Goal: Task Accomplishment & Management: Use online tool/utility

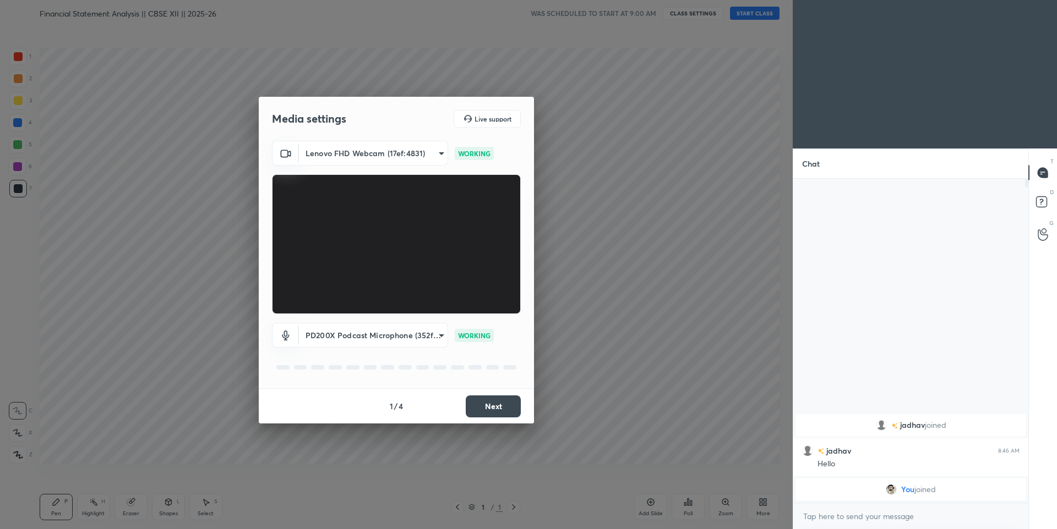
click at [499, 389] on button "Next" at bounding box center [493, 407] width 55 height 22
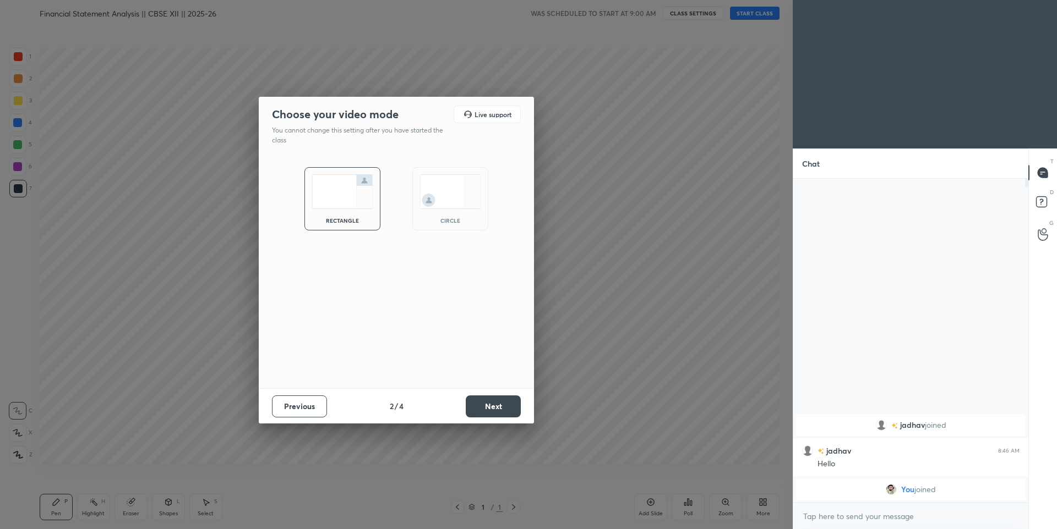
click at [499, 389] on button "Next" at bounding box center [493, 407] width 55 height 22
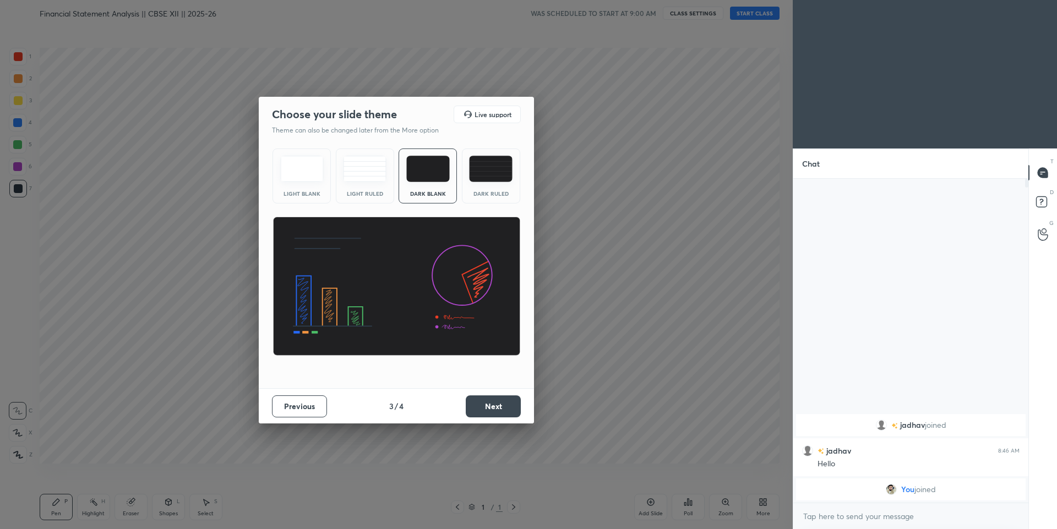
click at [499, 389] on button "Next" at bounding box center [493, 407] width 55 height 22
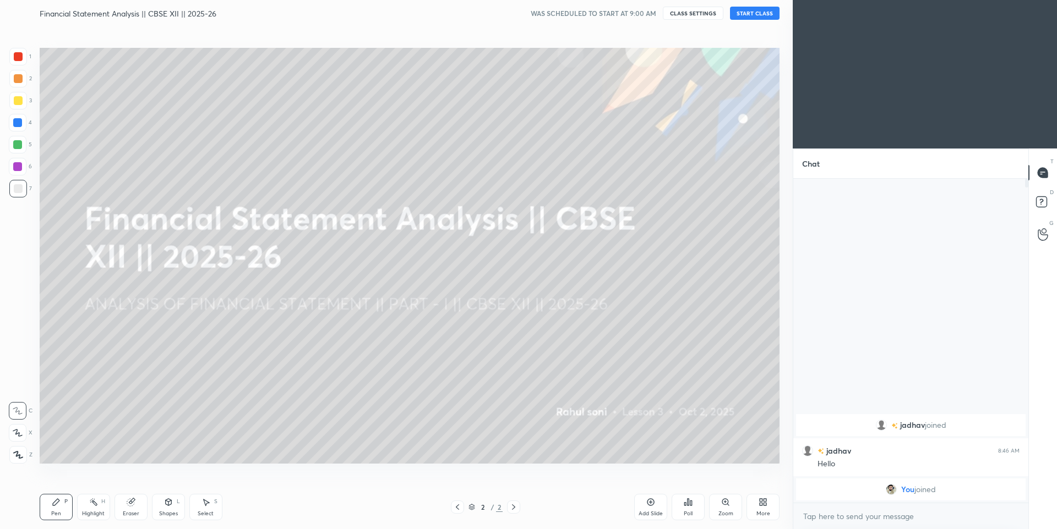
click at [673, 16] on button "START CLASS" at bounding box center [755, 13] width 50 height 13
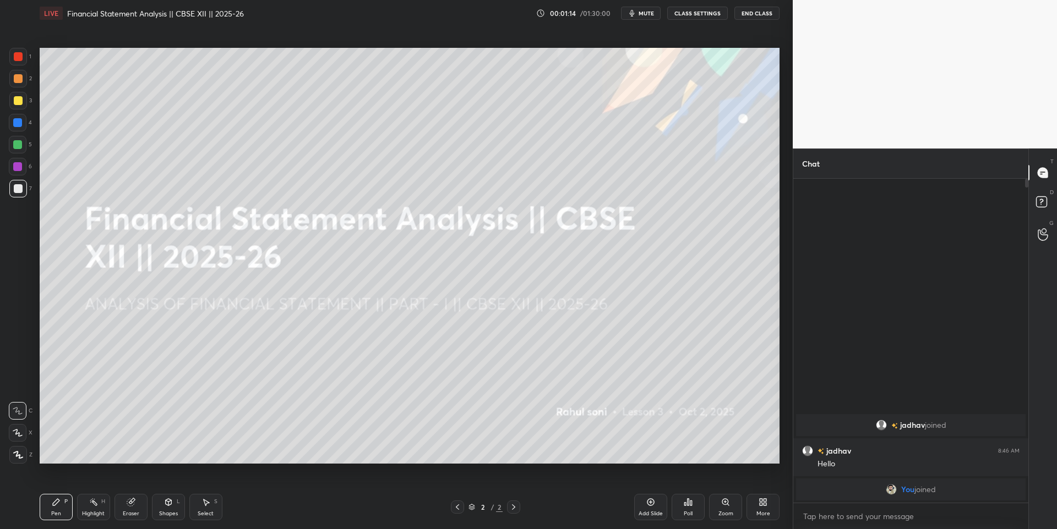
click at [17, 389] on icon at bounding box center [18, 455] width 9 height 7
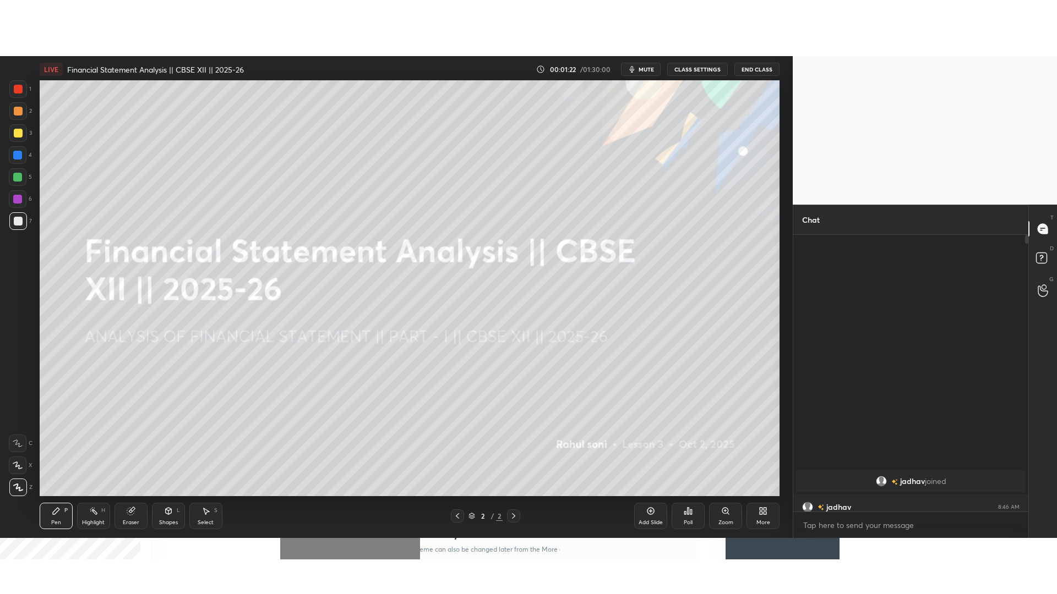
scroll to position [54618, 54281]
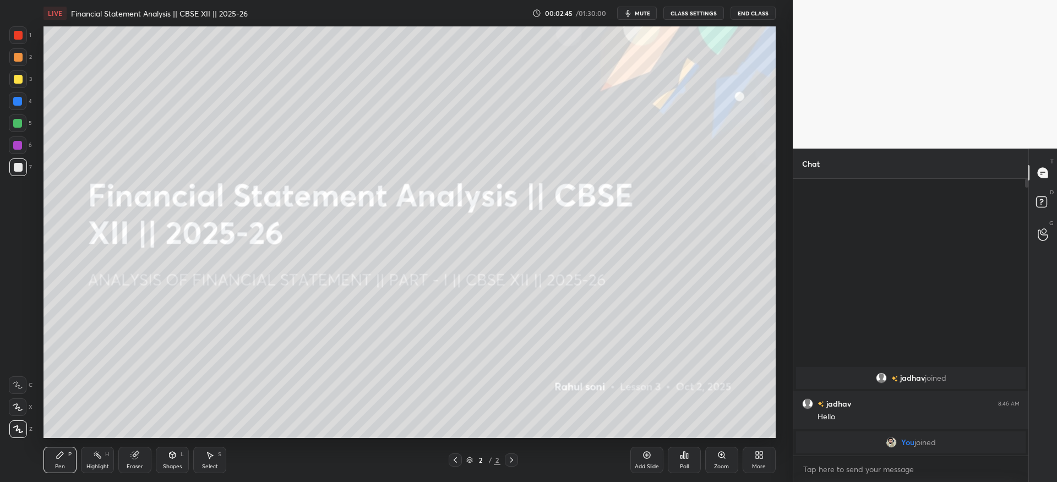
click at [648, 389] on icon at bounding box center [646, 455] width 7 height 7
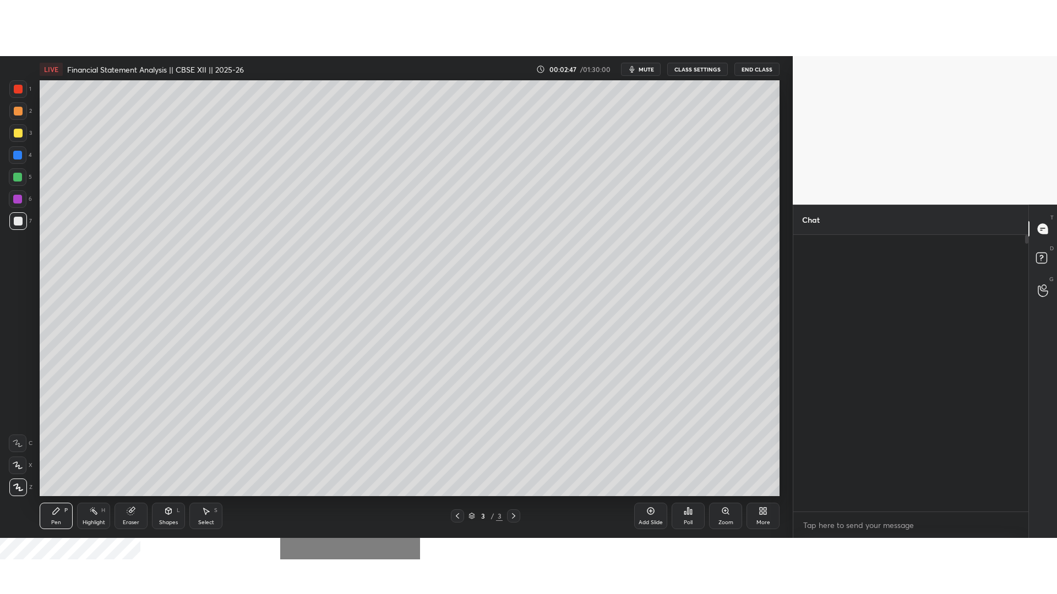
scroll to position [412, 232]
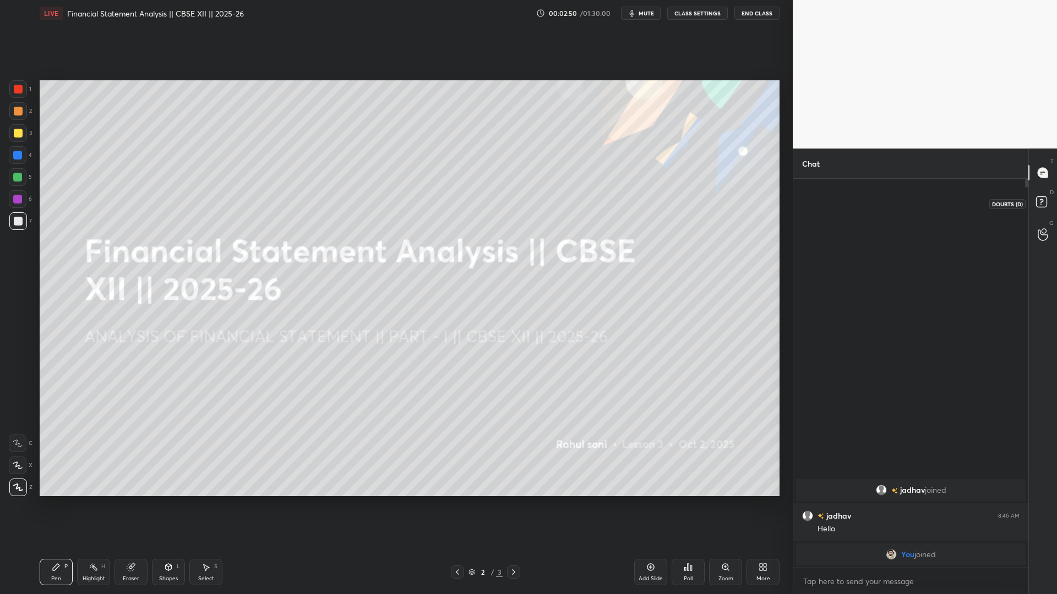
click at [673, 195] on icon at bounding box center [1043, 204] width 20 height 20
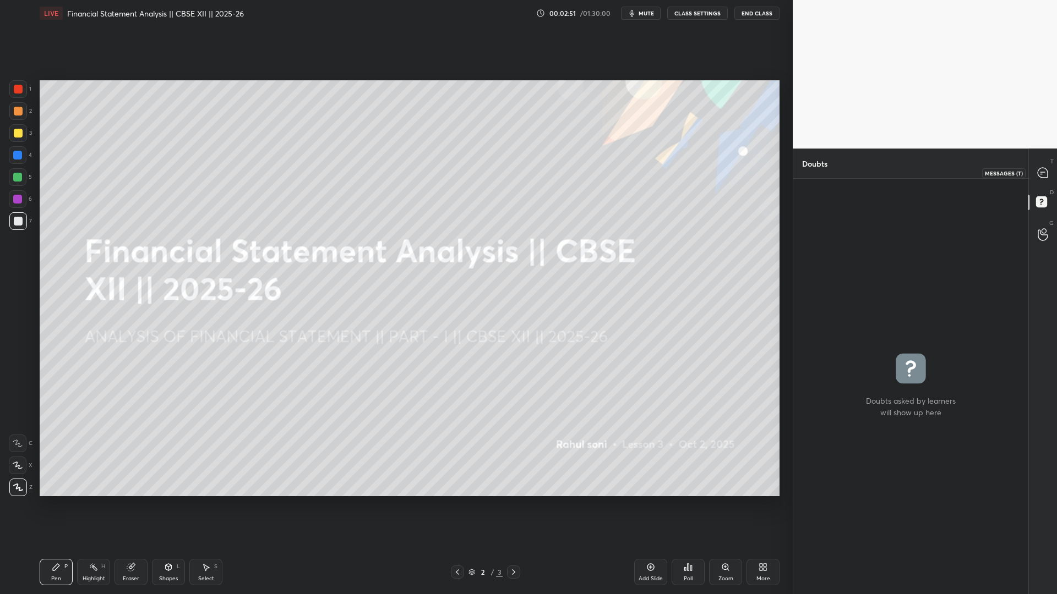
click at [673, 173] on div at bounding box center [1043, 173] width 22 height 20
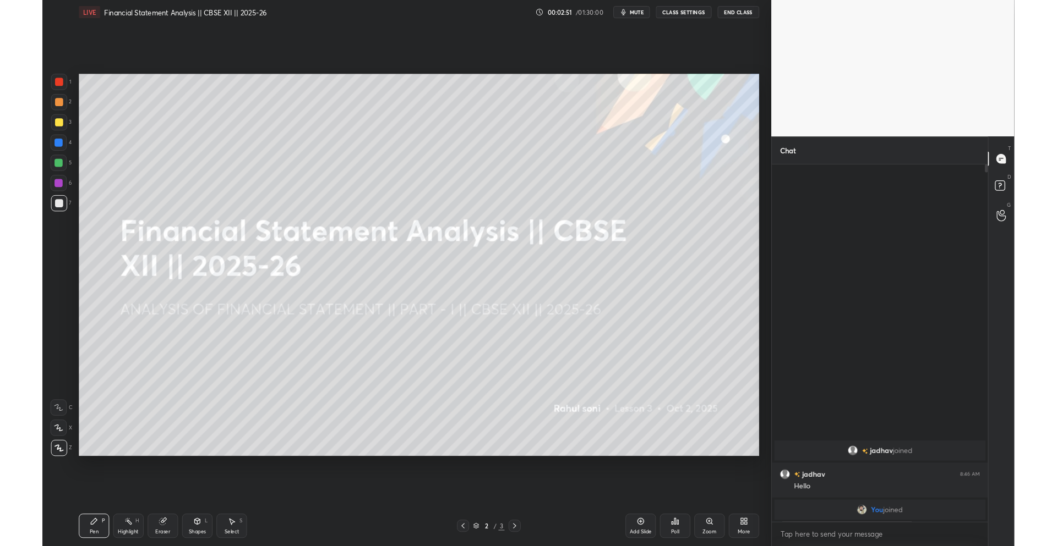
scroll to position [386, 232]
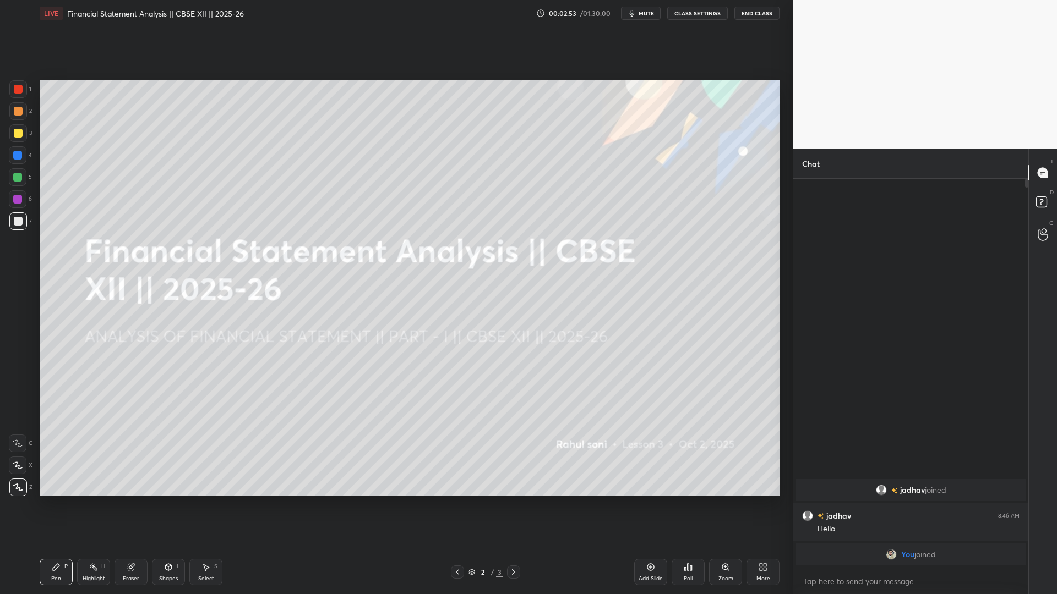
click at [673, 389] on div "More" at bounding box center [763, 579] width 14 height 6
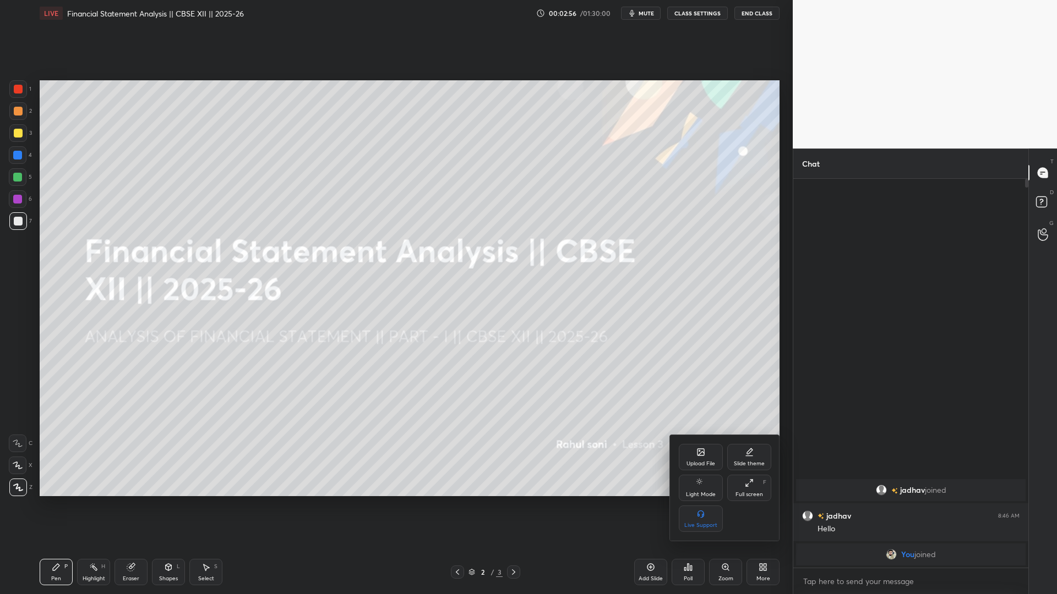
click at [459, 389] on div at bounding box center [528, 297] width 1057 height 594
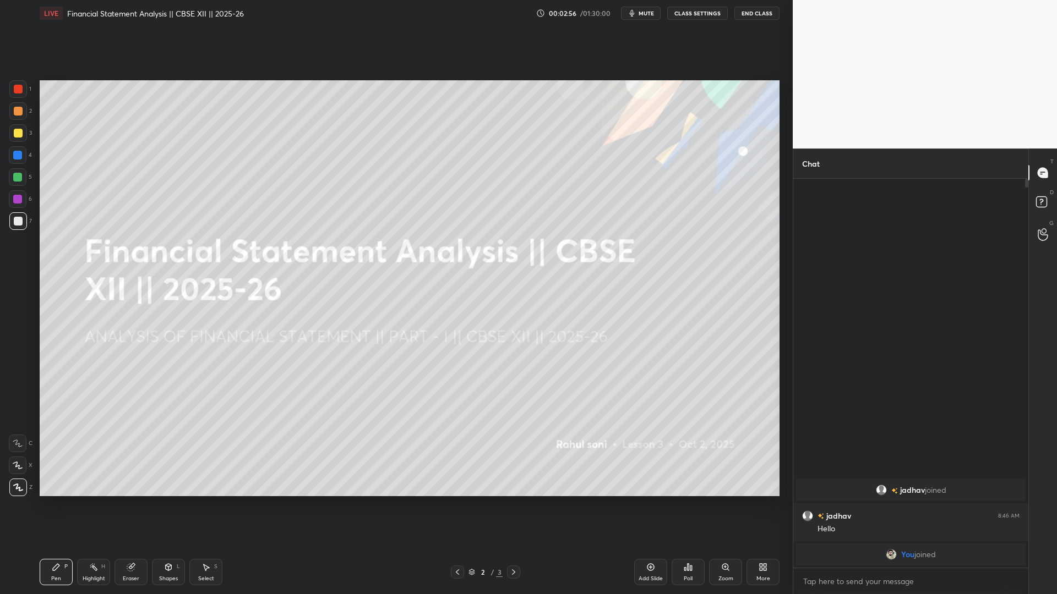
click at [459, 389] on icon at bounding box center [457, 572] width 9 height 9
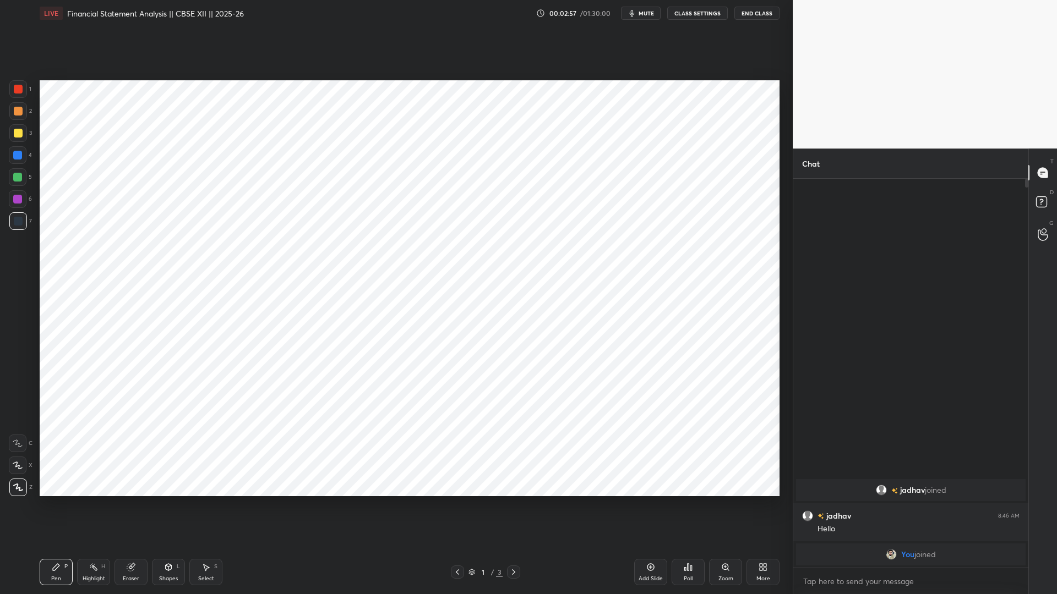
click at [673, 389] on div "More" at bounding box center [762, 572] width 33 height 26
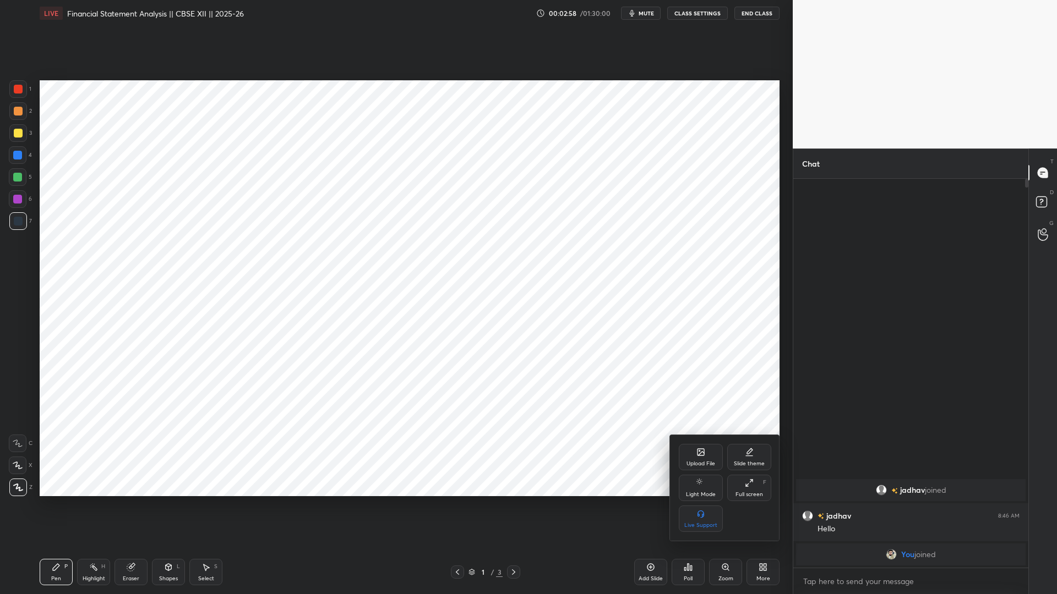
click at [673, 389] on icon at bounding box center [749, 452] width 9 height 9
click at [673, 389] on div "Dark Ruled" at bounding box center [749, 519] width 44 height 26
drag, startPoint x: 545, startPoint y: 513, endPoint x: 553, endPoint y: 517, distance: 8.6
click at [546, 389] on div at bounding box center [528, 297] width 1057 height 594
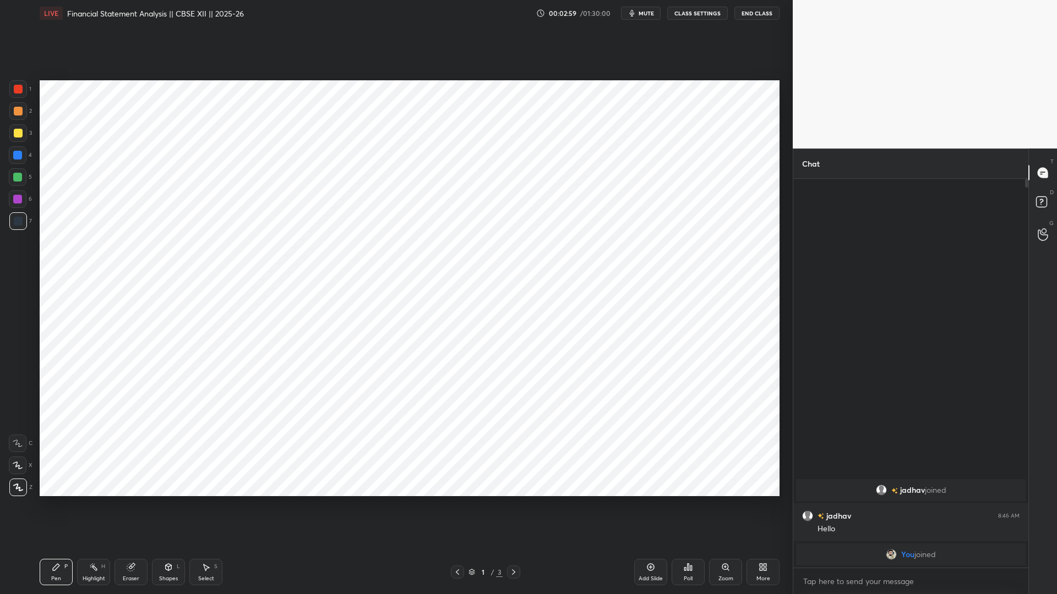
click at [518, 389] on div at bounding box center [513, 572] width 13 height 13
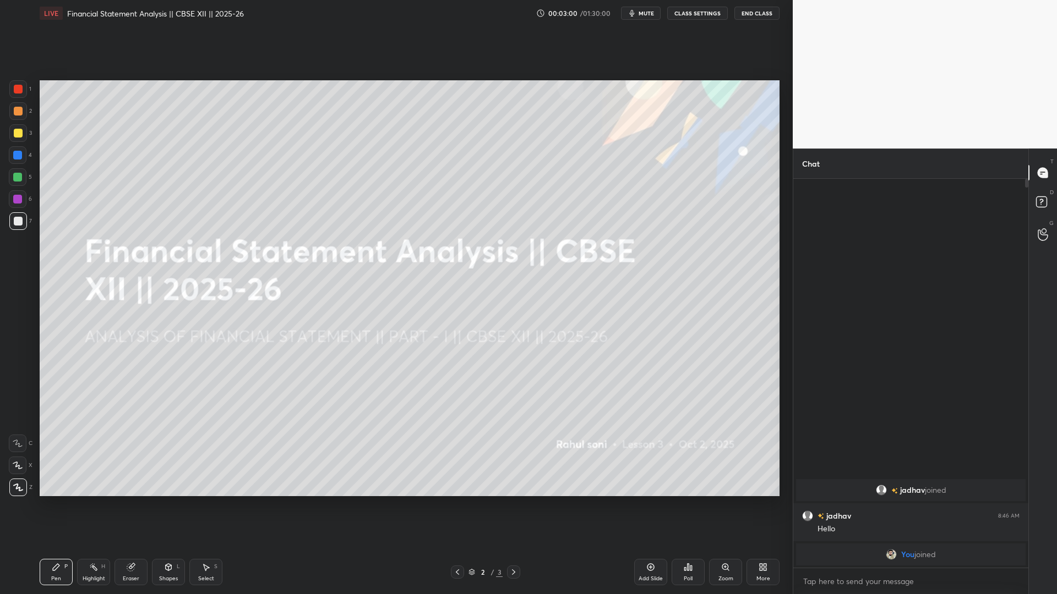
click at [513, 389] on icon at bounding box center [513, 573] width 3 height 6
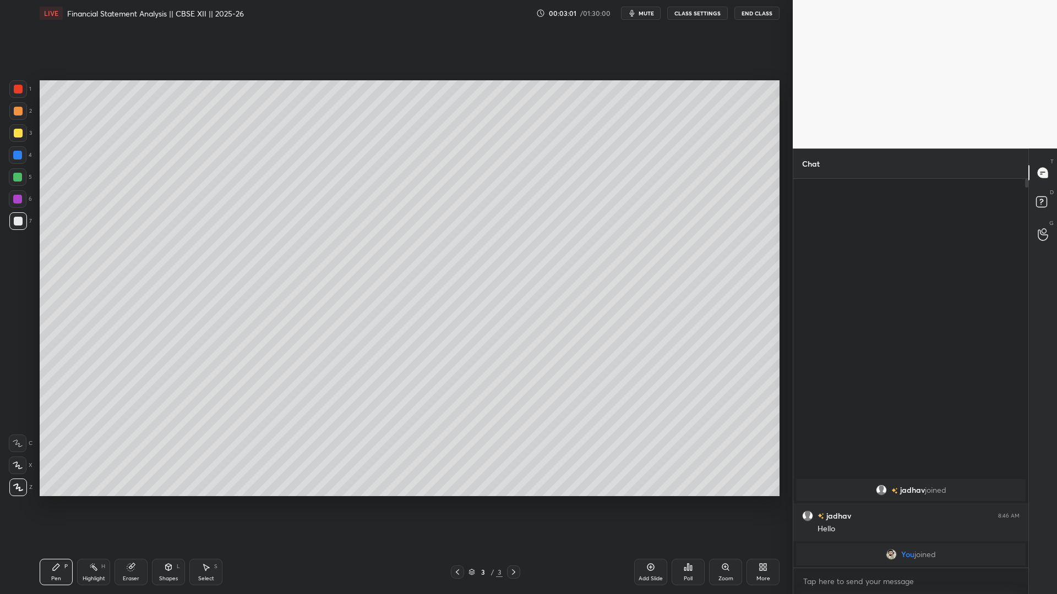
click at [464, 389] on div "3 / 3" at bounding box center [485, 572] width 69 height 13
click at [458, 389] on icon at bounding box center [457, 572] width 9 height 9
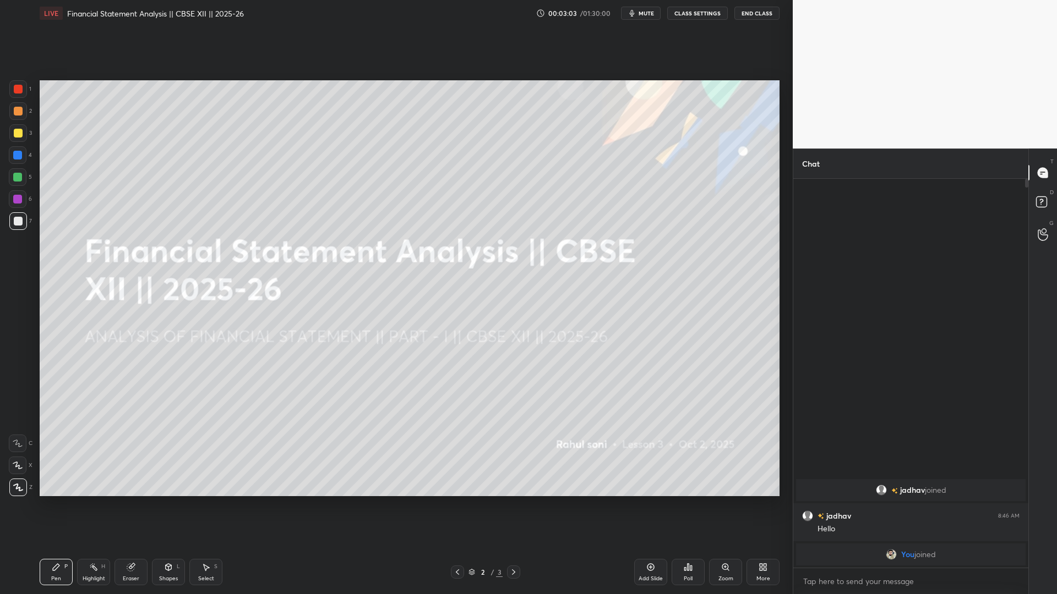
click at [660, 389] on div "Add Slide" at bounding box center [650, 572] width 33 height 26
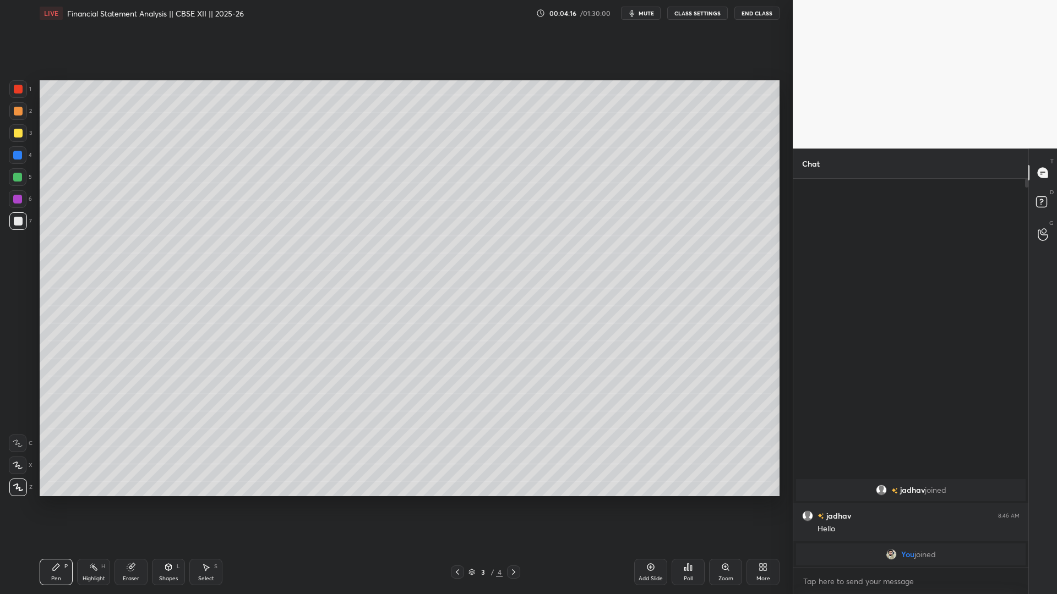
click at [673, 389] on div "More" at bounding box center [762, 572] width 33 height 26
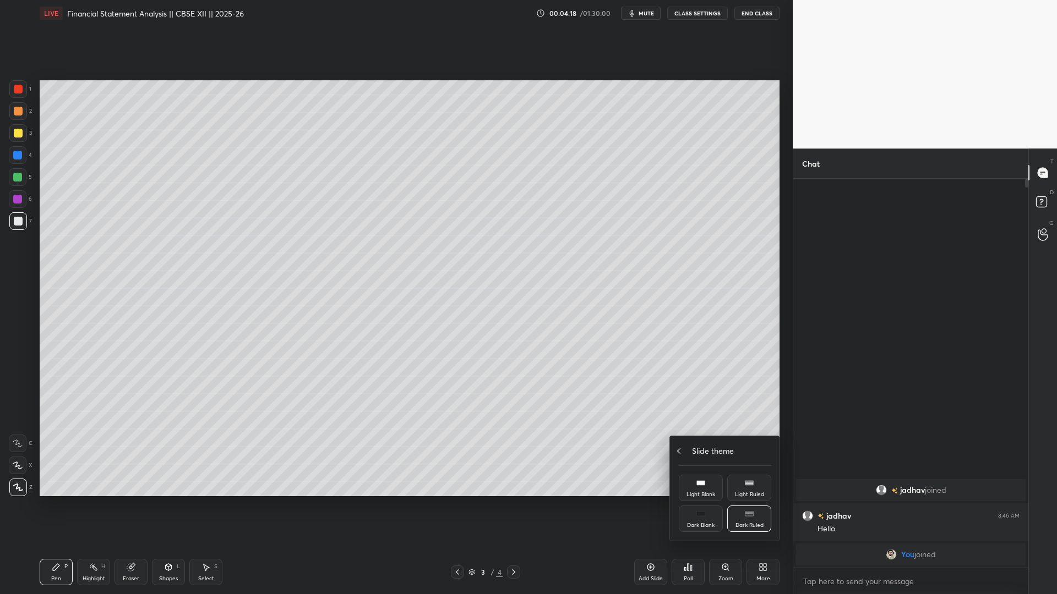
click at [673, 389] on div "Slide theme" at bounding box center [725, 451] width 92 height 12
click at [673, 389] on icon at bounding box center [700, 452] width 9 height 9
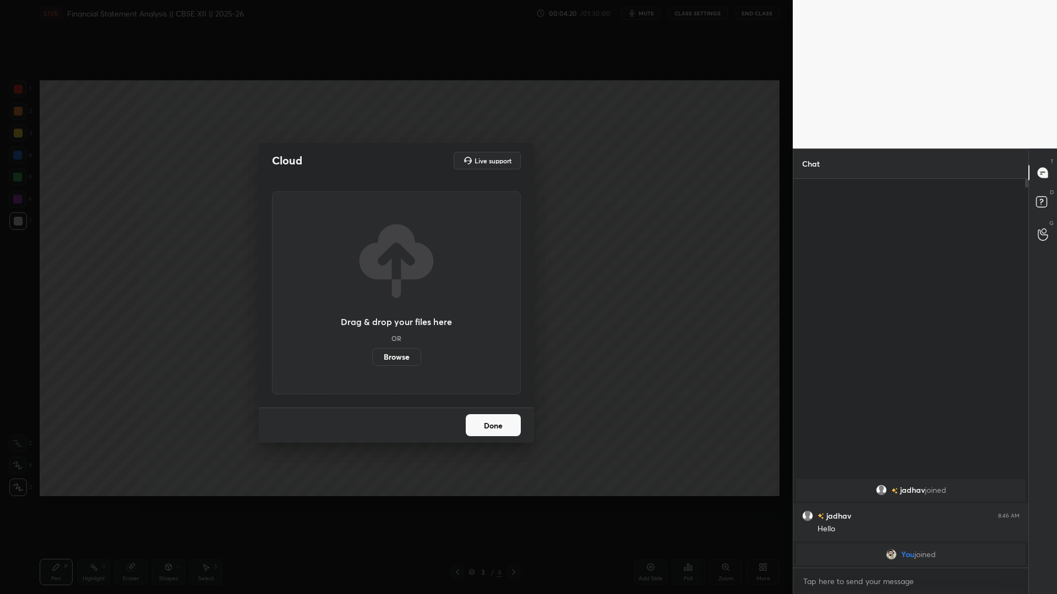
click at [394, 355] on label "Browse" at bounding box center [396, 357] width 49 height 18
click at [372, 355] on input "Browse" at bounding box center [372, 357] width 0 height 18
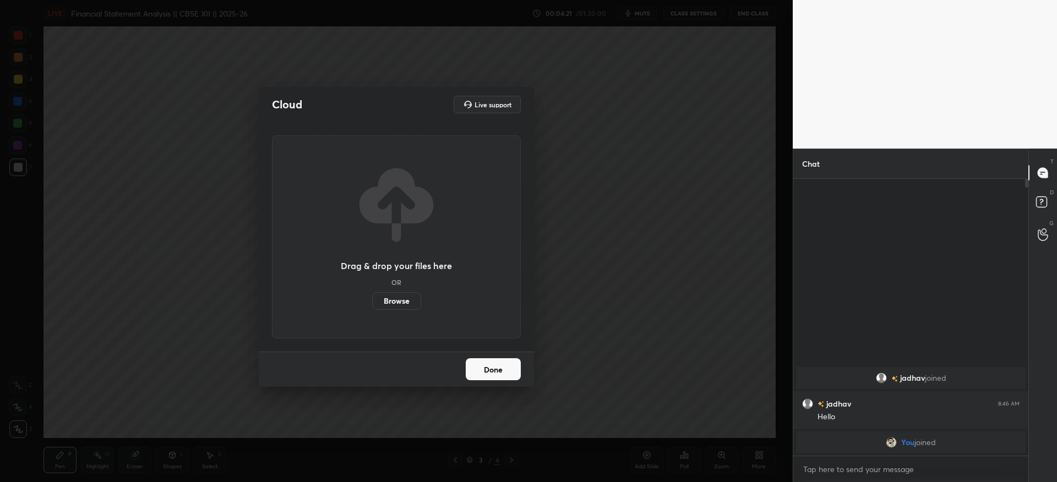
scroll to position [54618, 54281]
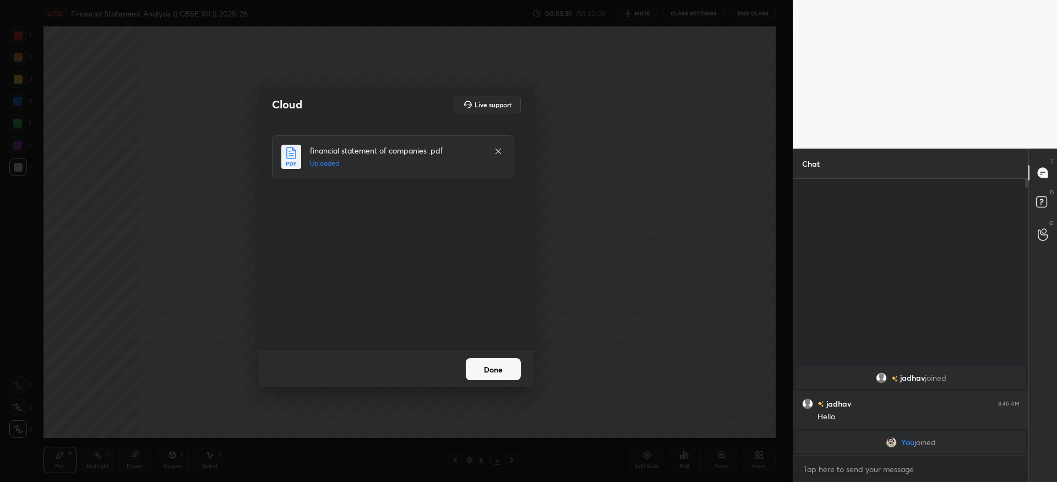
click at [510, 378] on button "Done" at bounding box center [493, 369] width 55 height 22
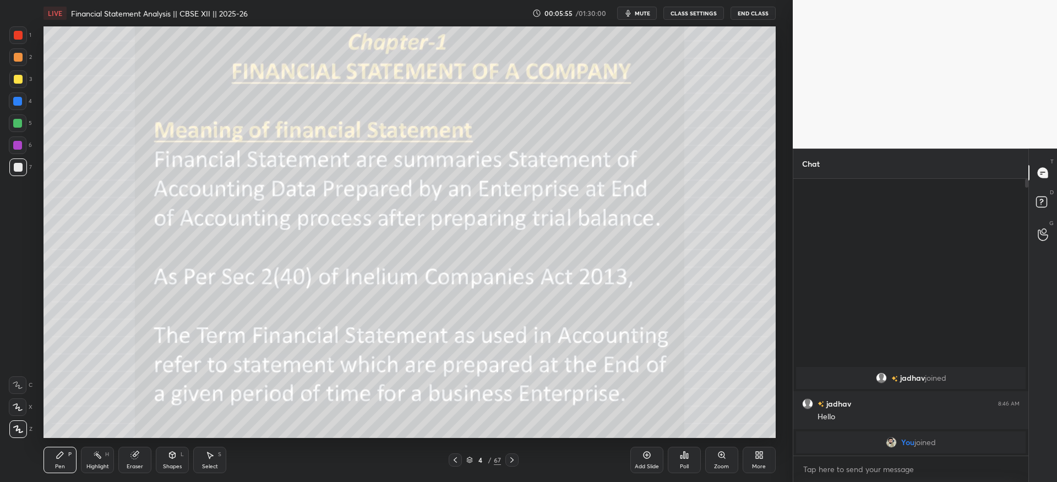
click at [497, 389] on div "67" at bounding box center [497, 460] width 7 height 10
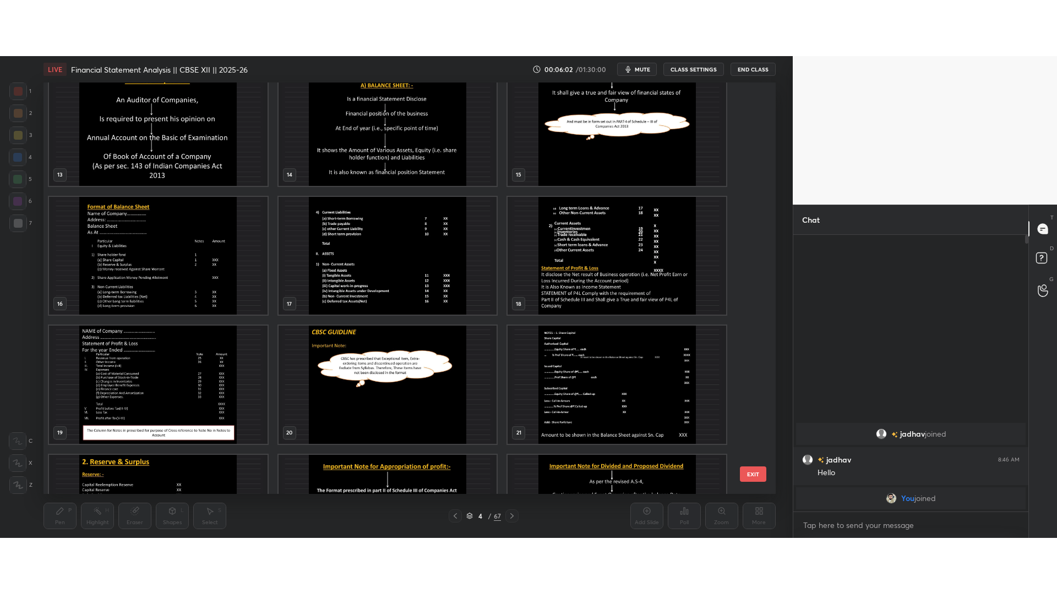
scroll to position [528, 0]
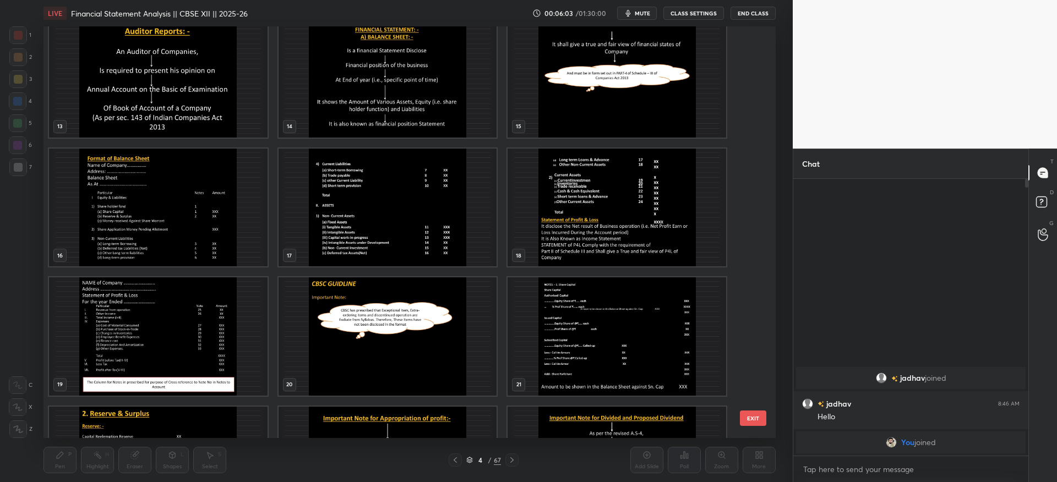
click at [374, 234] on img "grid" at bounding box center [387, 208] width 218 height 118
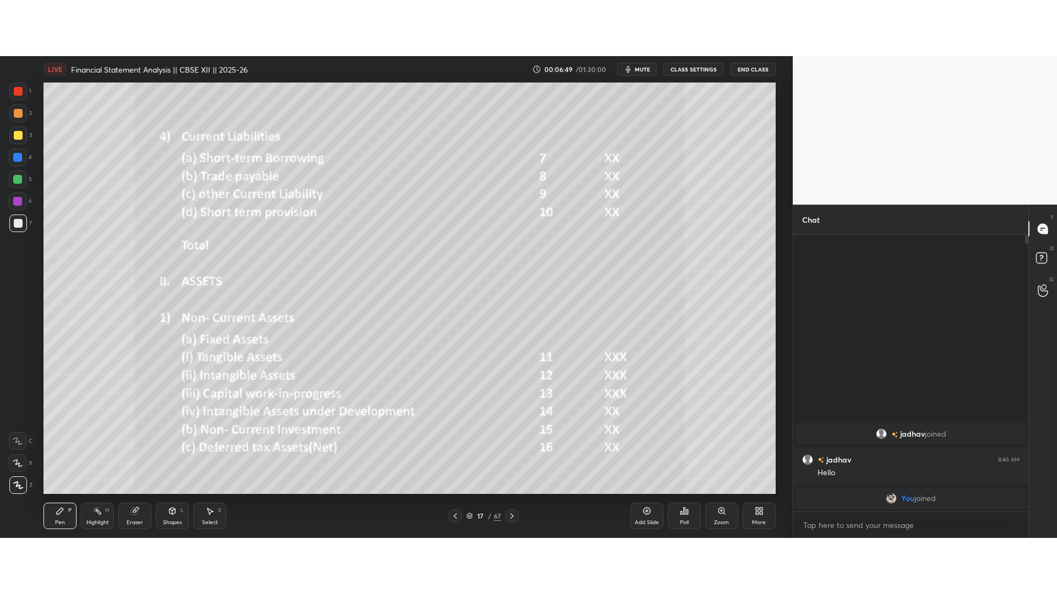
scroll to position [412, 232]
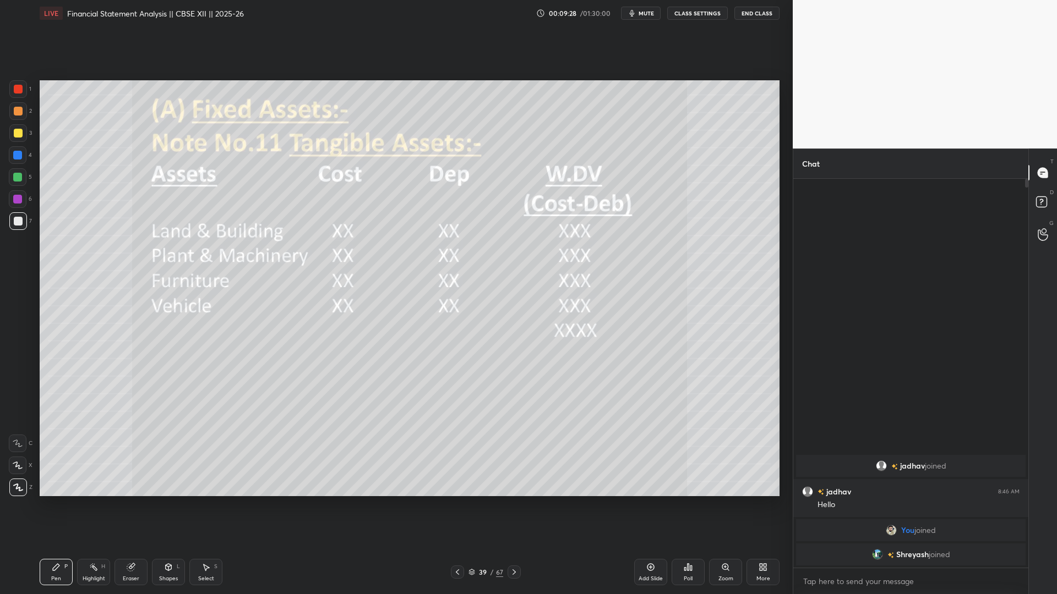
click at [455, 389] on div "Setting up your live class Poll for secs No correct answer Start poll" at bounding box center [409, 288] width 748 height 524
click at [326, 389] on div "Setting up your live class Poll for secs No correct answer Start poll" at bounding box center [409, 288] width 748 height 524
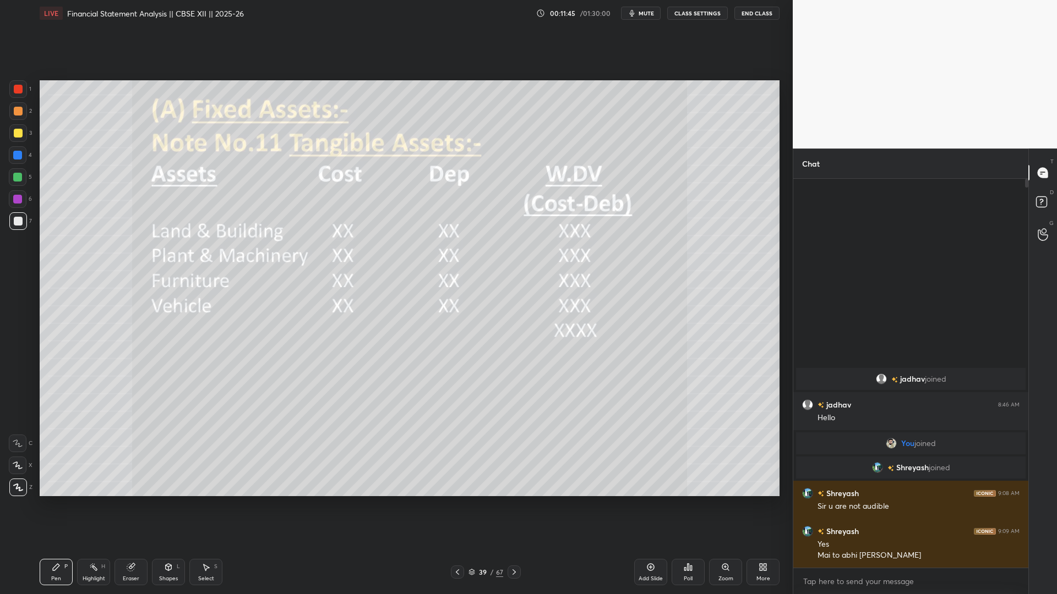
drag, startPoint x: 386, startPoint y: 509, endPoint x: 387, endPoint y: 518, distance: 8.9
click at [458, 389] on icon at bounding box center [457, 573] width 3 height 6
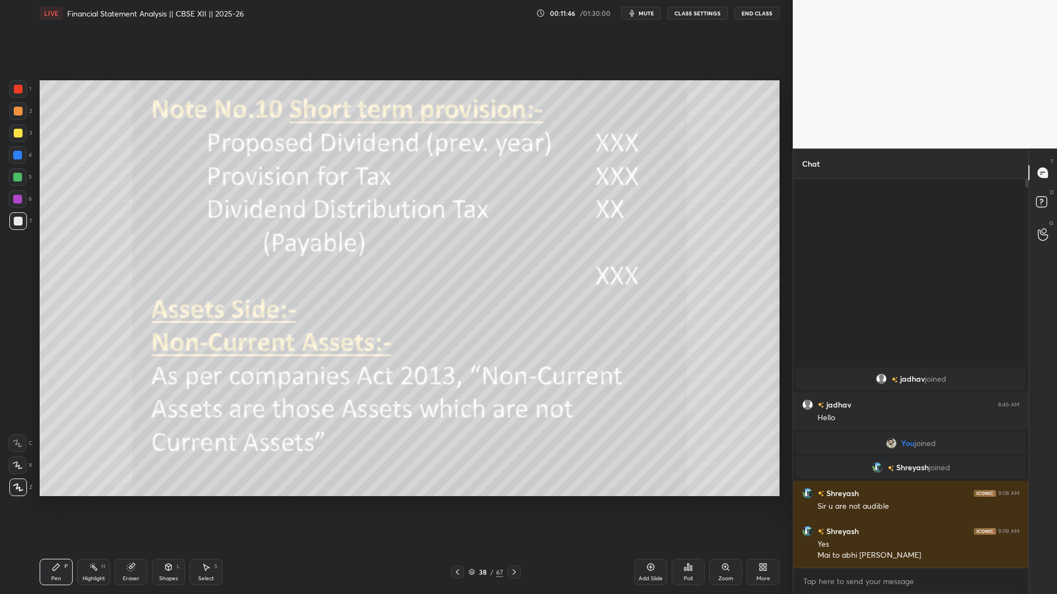
click at [458, 389] on icon at bounding box center [457, 572] width 9 height 9
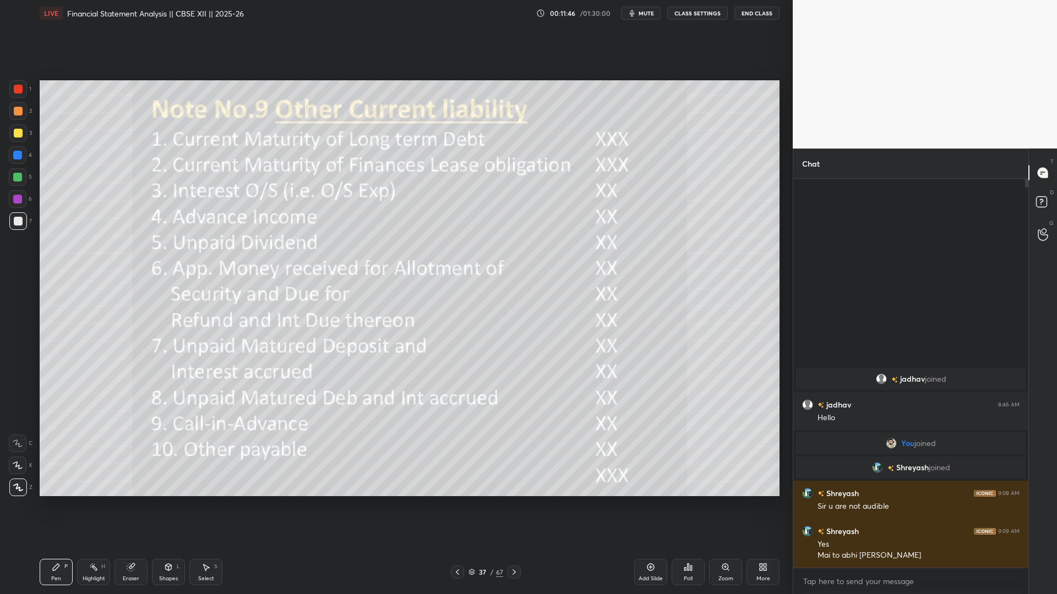
click at [457, 389] on icon at bounding box center [457, 572] width 9 height 9
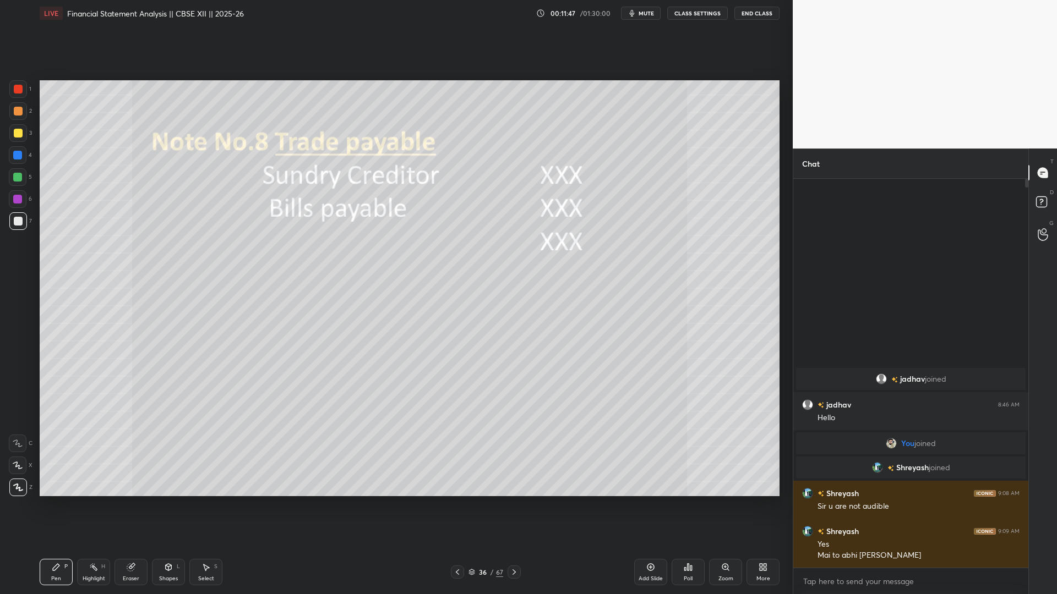
click at [457, 389] on icon at bounding box center [457, 573] width 3 height 6
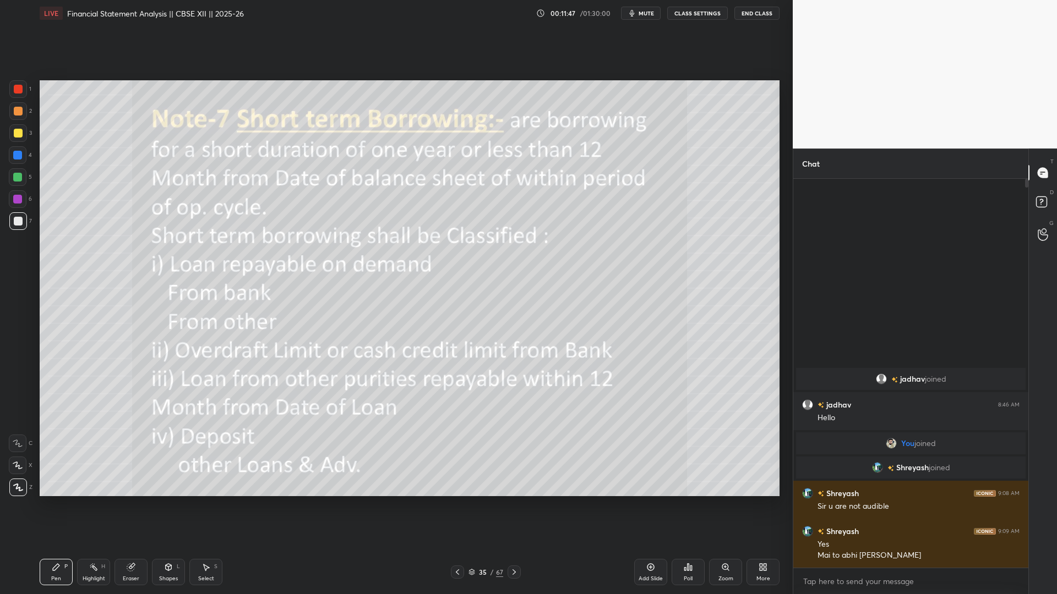
click at [457, 389] on icon at bounding box center [457, 573] width 3 height 6
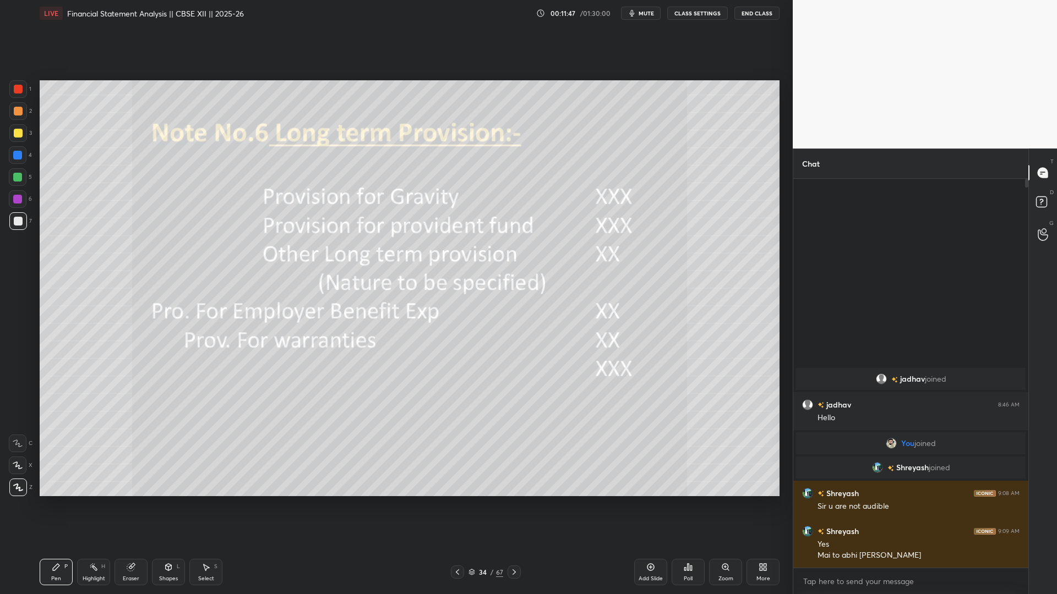
click at [457, 389] on icon at bounding box center [457, 573] width 3 height 6
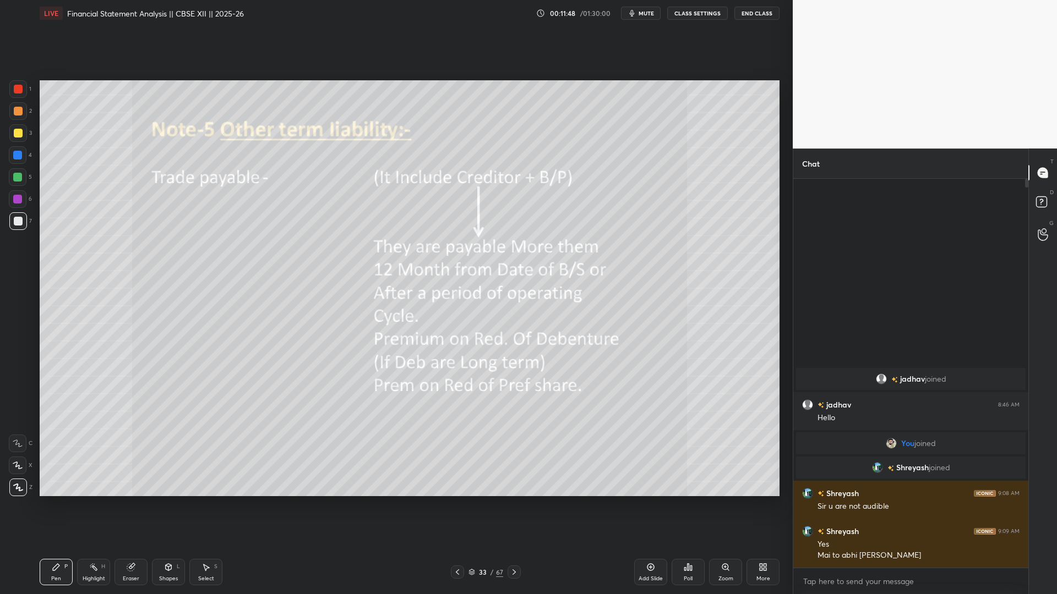
click at [457, 389] on icon at bounding box center [457, 573] width 3 height 6
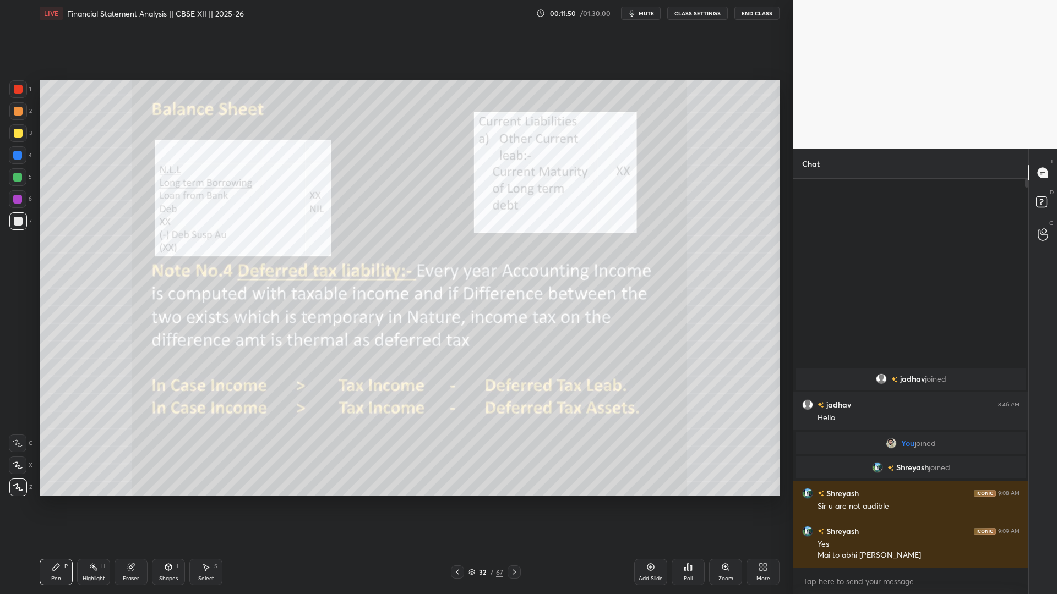
click at [513, 389] on icon at bounding box center [513, 573] width 3 height 6
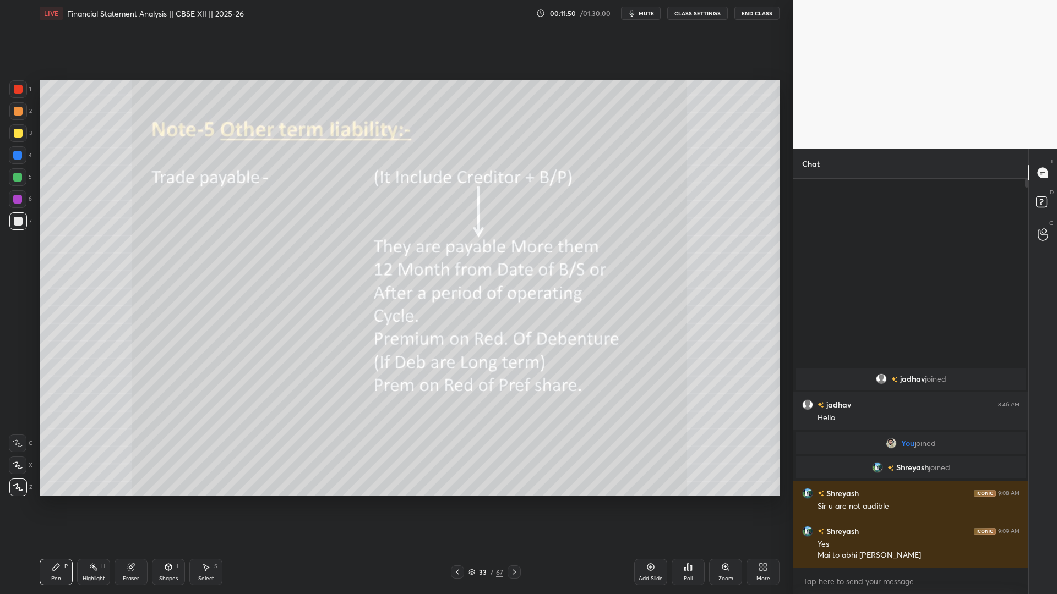
click at [513, 389] on icon at bounding box center [514, 572] width 9 height 9
click at [512, 389] on icon at bounding box center [514, 572] width 9 height 9
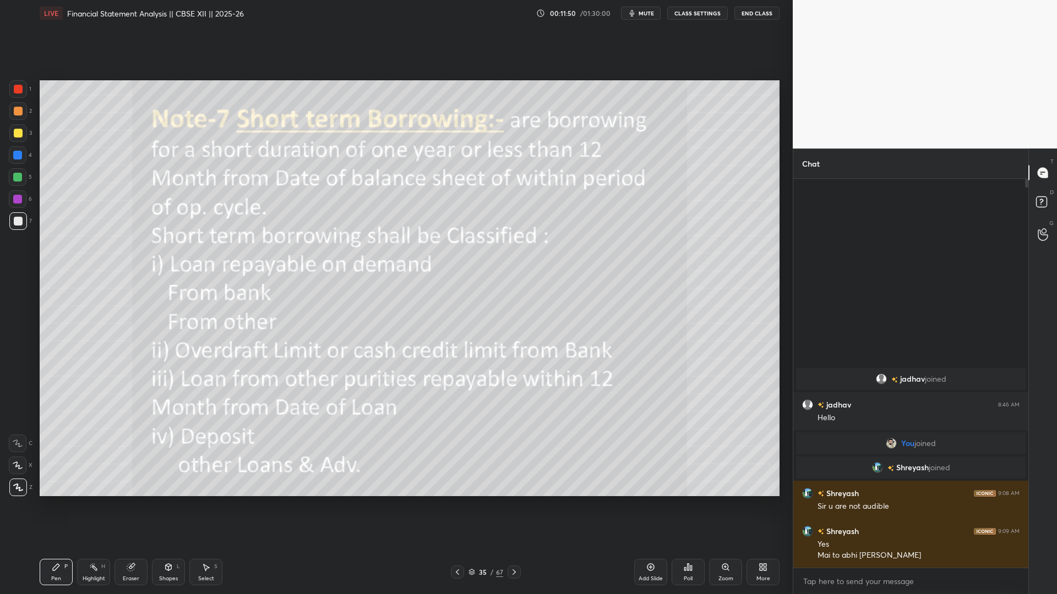
click at [511, 389] on div at bounding box center [513, 572] width 13 height 13
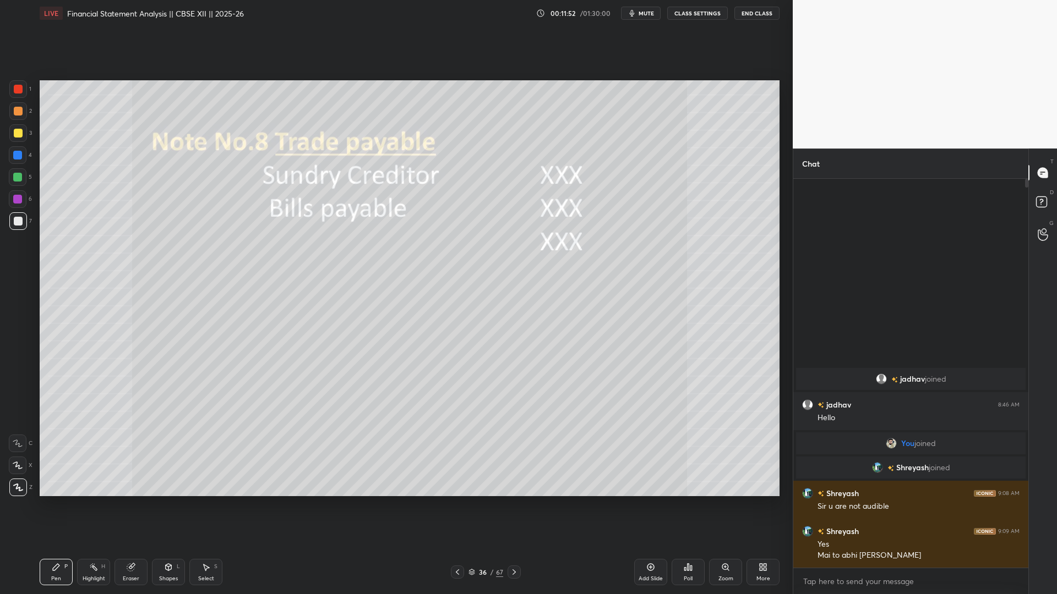
click at [455, 389] on icon at bounding box center [457, 572] width 9 height 9
click at [456, 389] on icon at bounding box center [457, 572] width 9 height 9
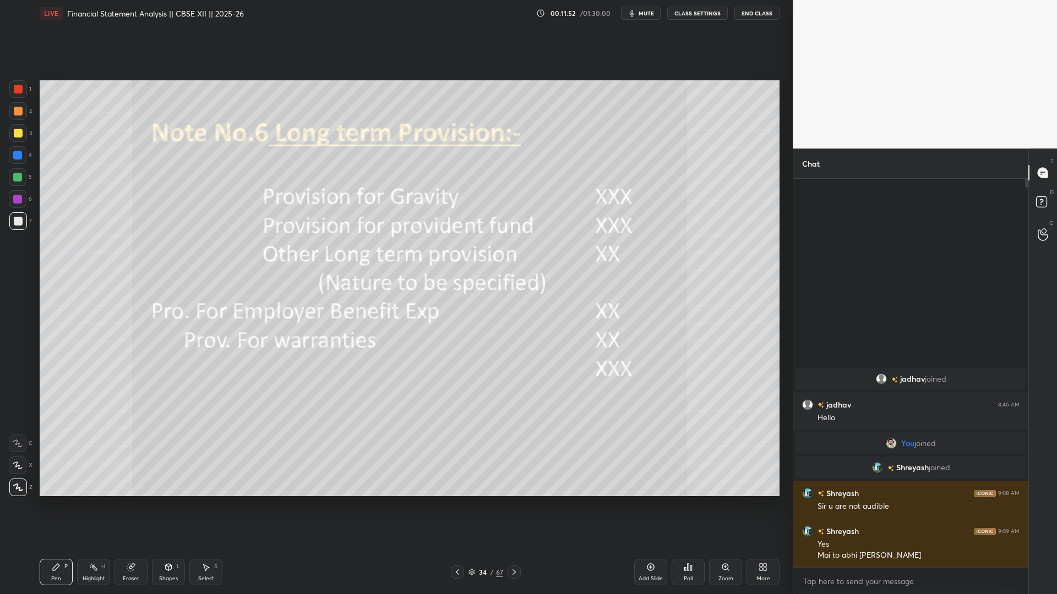
click at [456, 389] on icon at bounding box center [457, 572] width 9 height 9
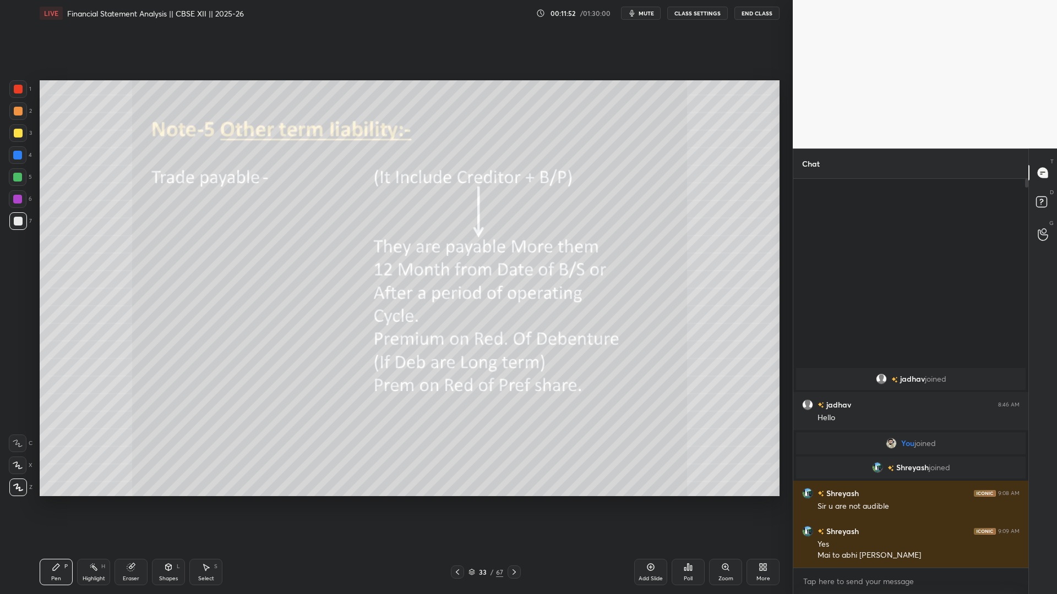
click at [457, 389] on icon at bounding box center [457, 572] width 9 height 9
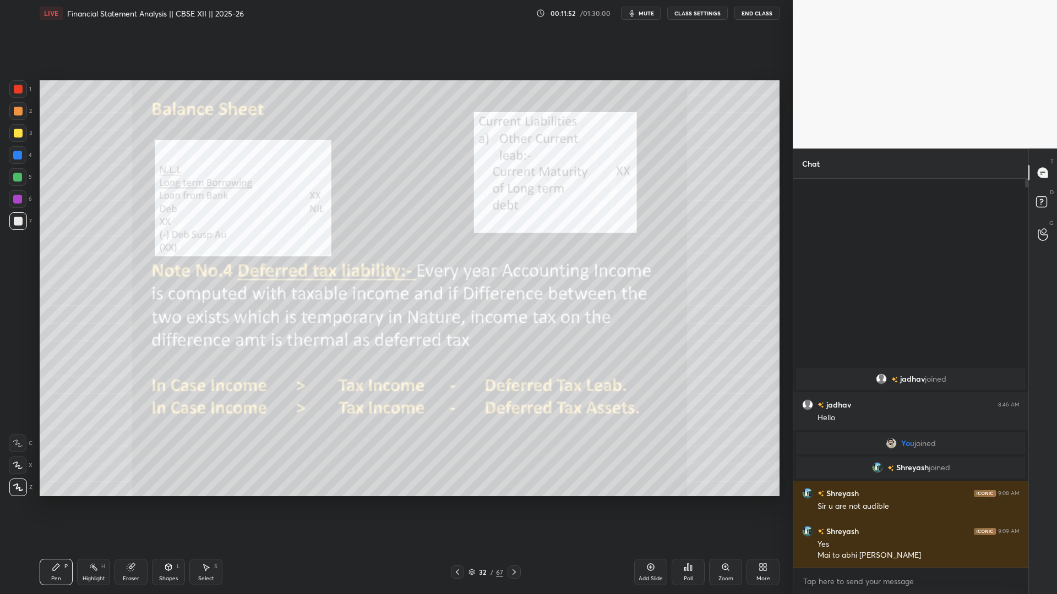
click at [457, 389] on icon at bounding box center [457, 572] width 9 height 9
click at [458, 389] on icon at bounding box center [457, 572] width 9 height 9
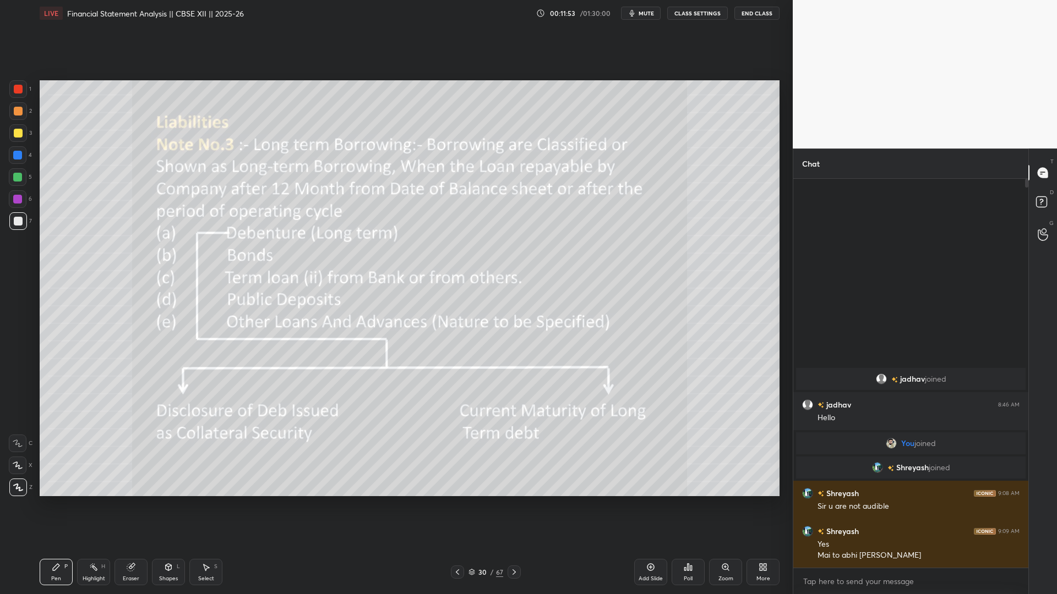
click at [458, 389] on icon at bounding box center [457, 572] width 9 height 9
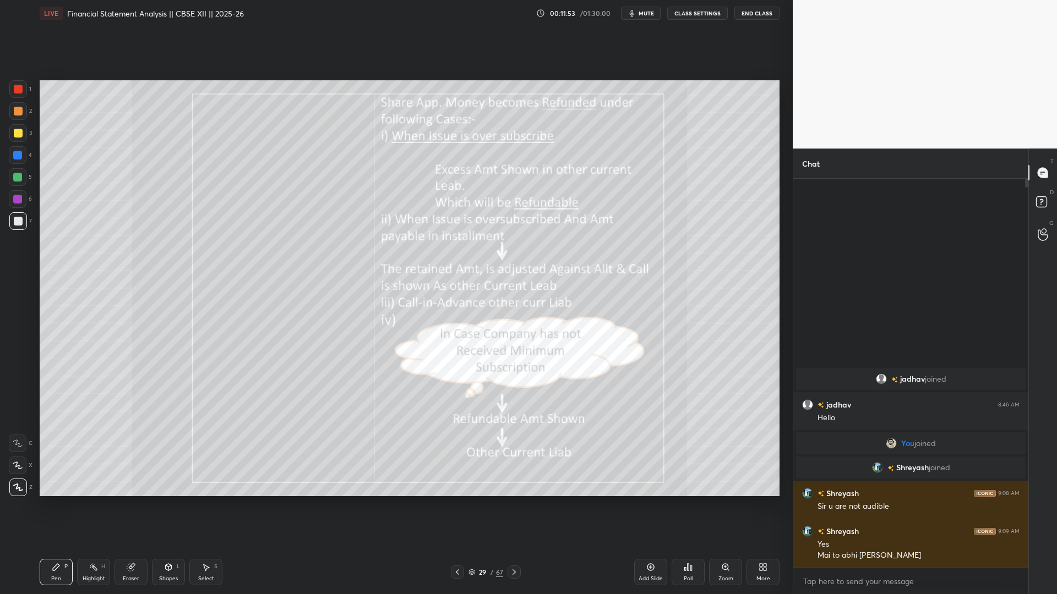
click at [458, 389] on icon at bounding box center [457, 572] width 9 height 9
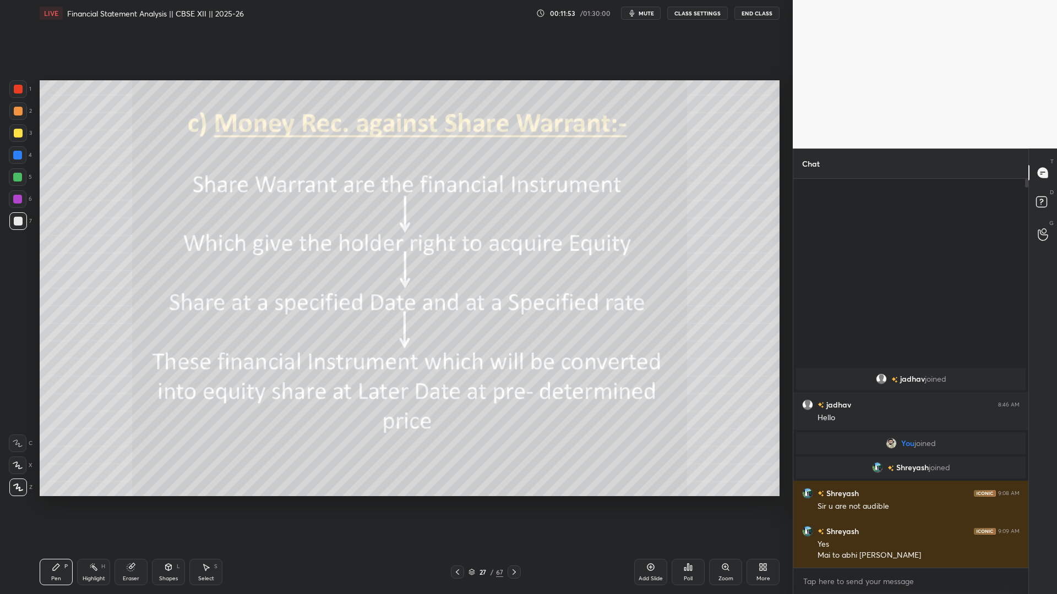
click at [458, 389] on icon at bounding box center [457, 572] width 9 height 9
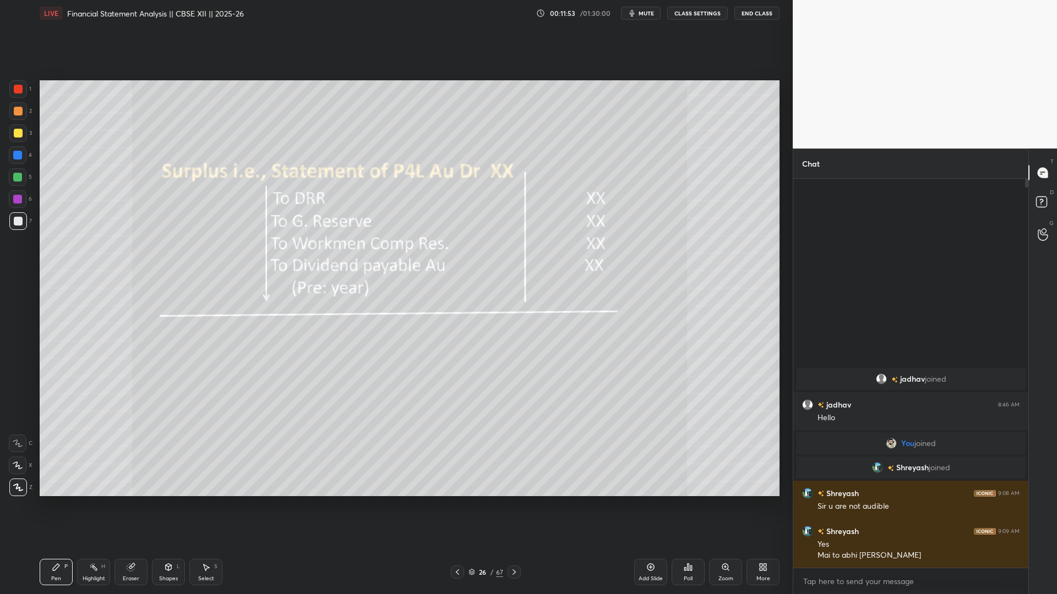
click at [458, 389] on icon at bounding box center [457, 572] width 9 height 9
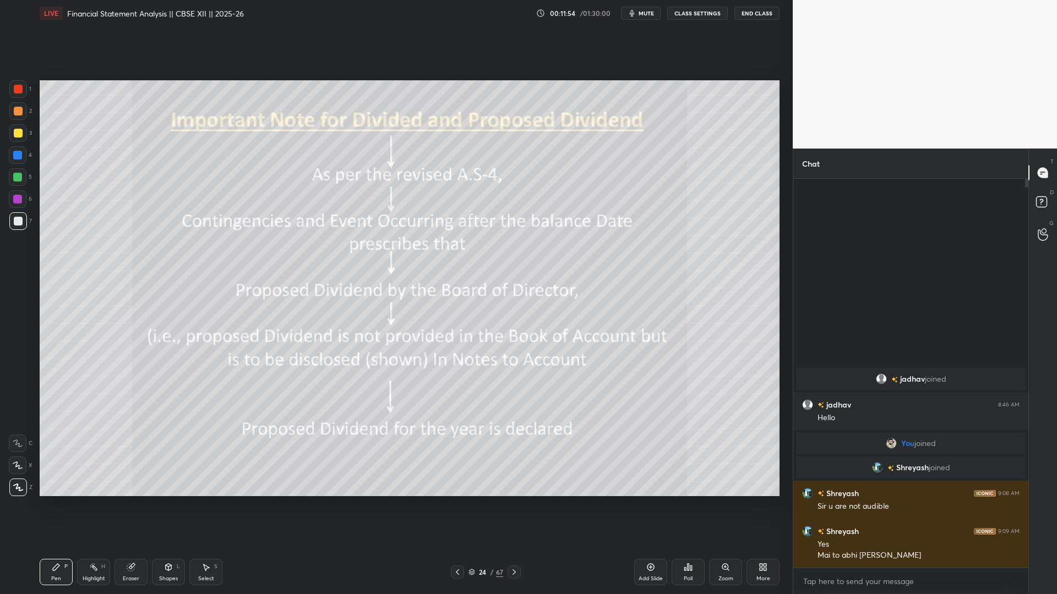
click at [458, 389] on icon at bounding box center [457, 572] width 9 height 9
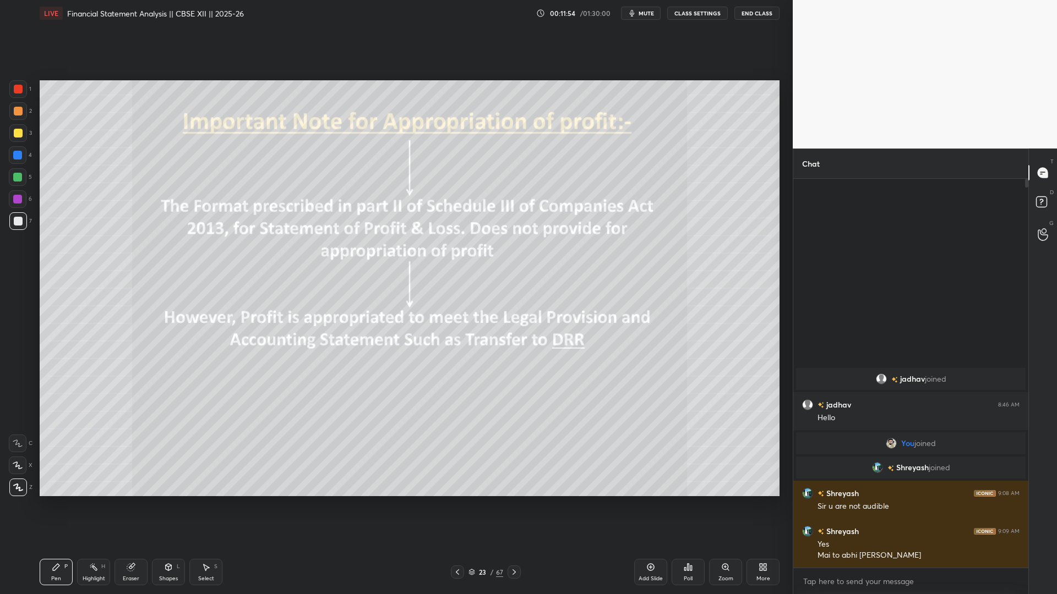
click at [458, 389] on icon at bounding box center [457, 572] width 9 height 9
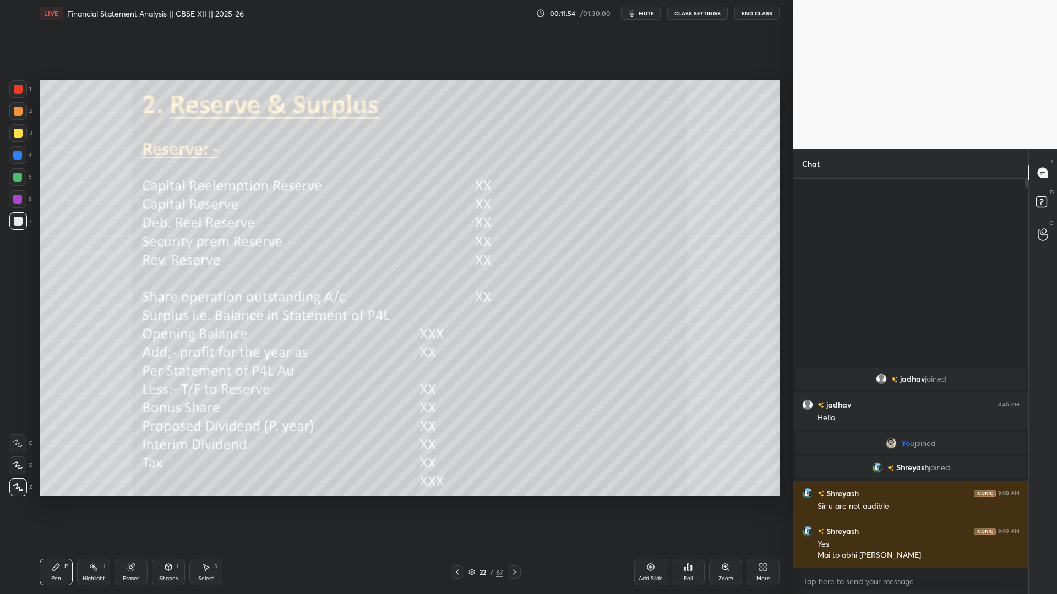
click at [458, 389] on icon at bounding box center [457, 572] width 9 height 9
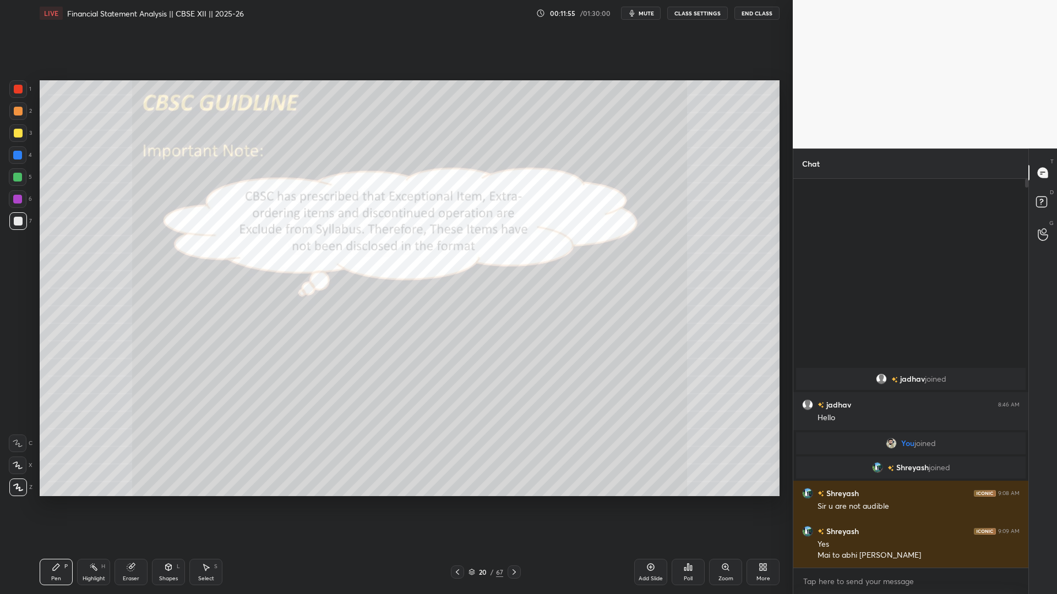
click at [458, 389] on icon at bounding box center [457, 572] width 9 height 9
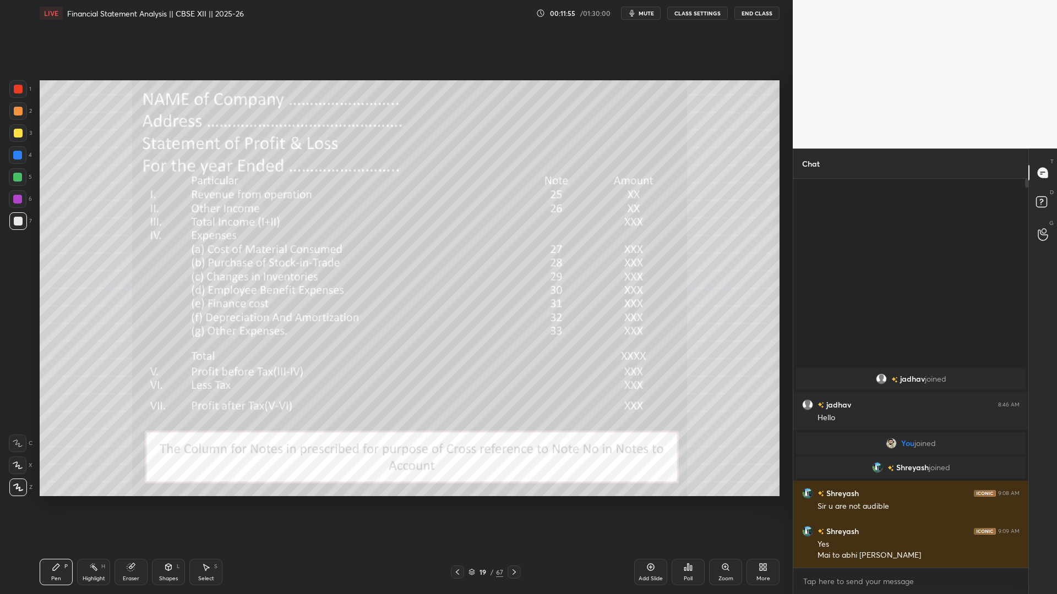
click at [458, 389] on icon at bounding box center [457, 572] width 9 height 9
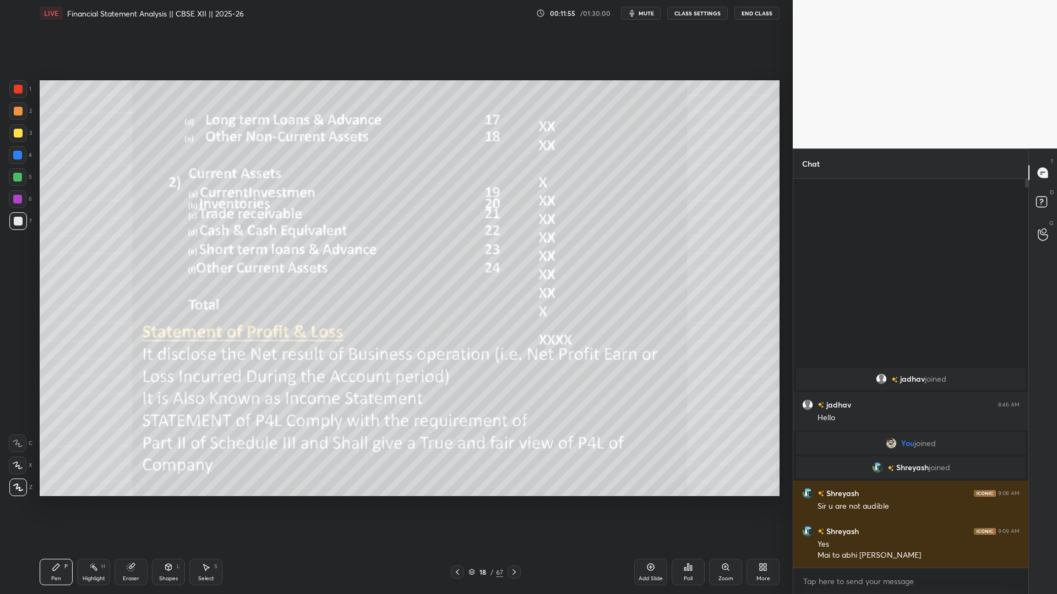
click at [458, 389] on icon at bounding box center [457, 572] width 9 height 9
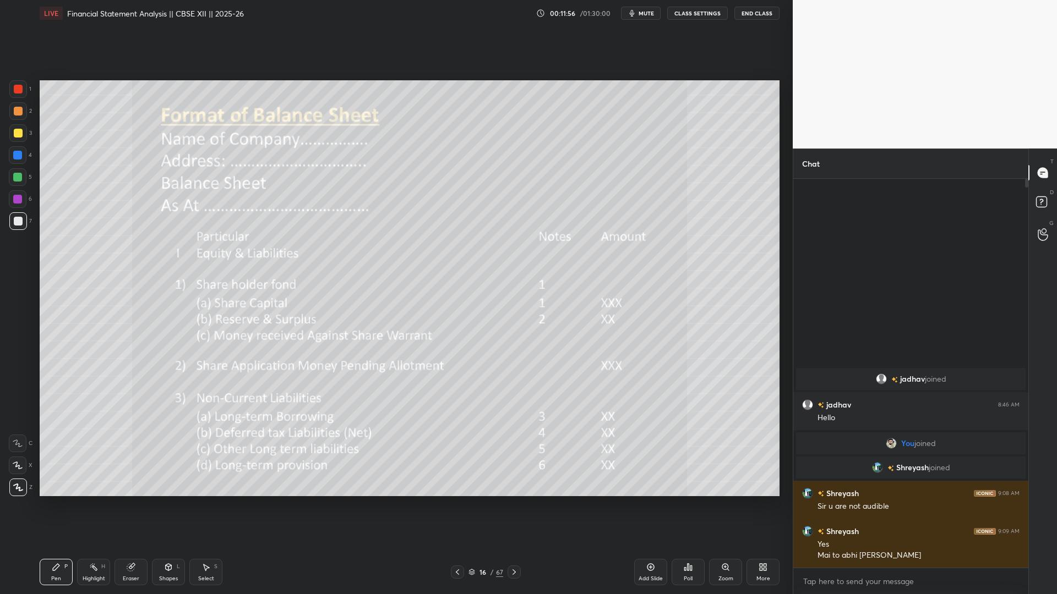
click at [518, 389] on div at bounding box center [513, 572] width 13 height 13
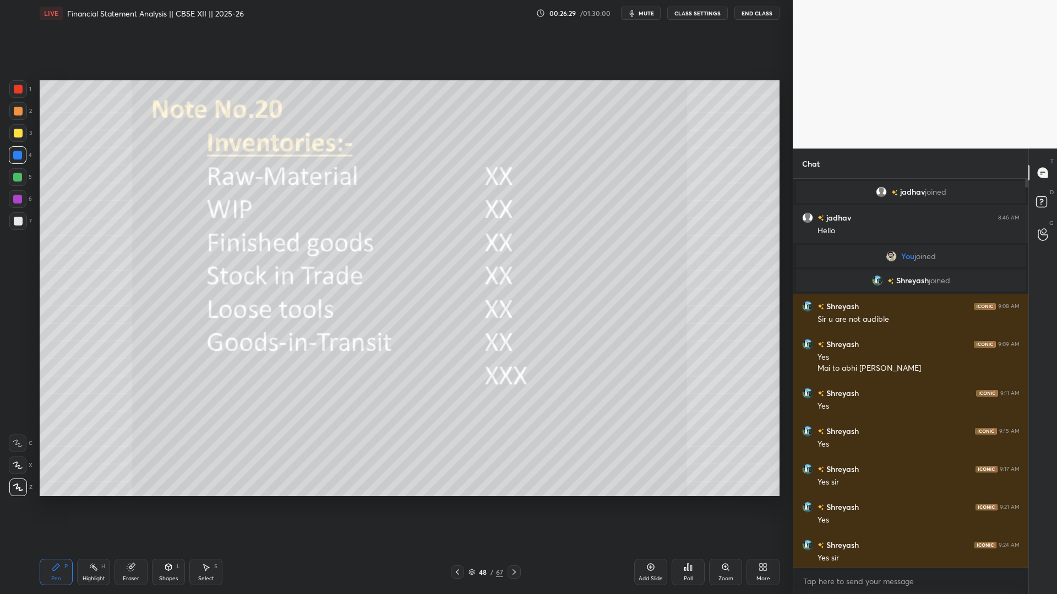
click at [515, 389] on icon at bounding box center [514, 572] width 9 height 9
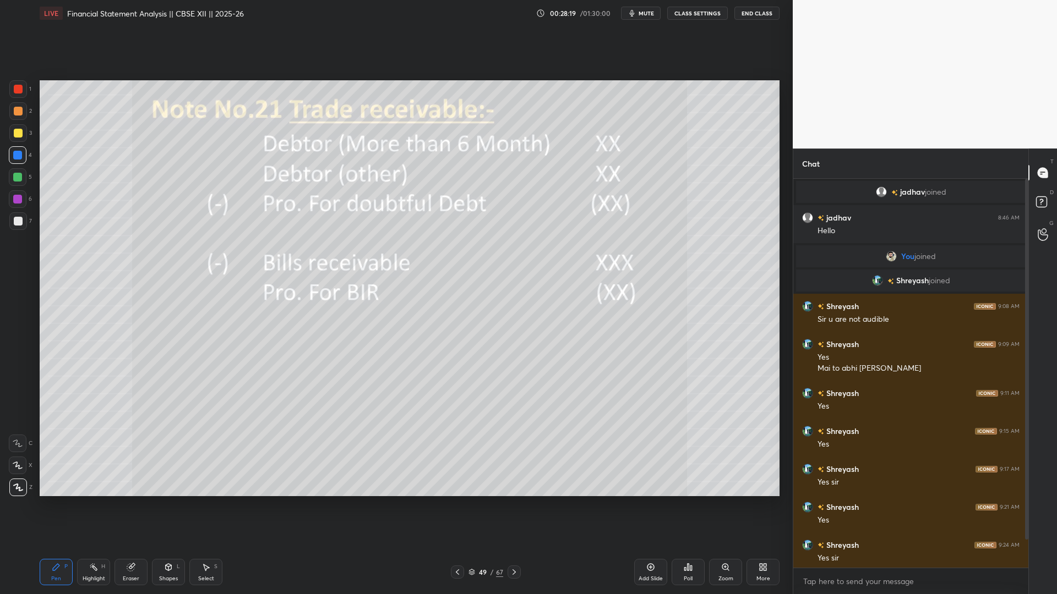
scroll to position [41, 0]
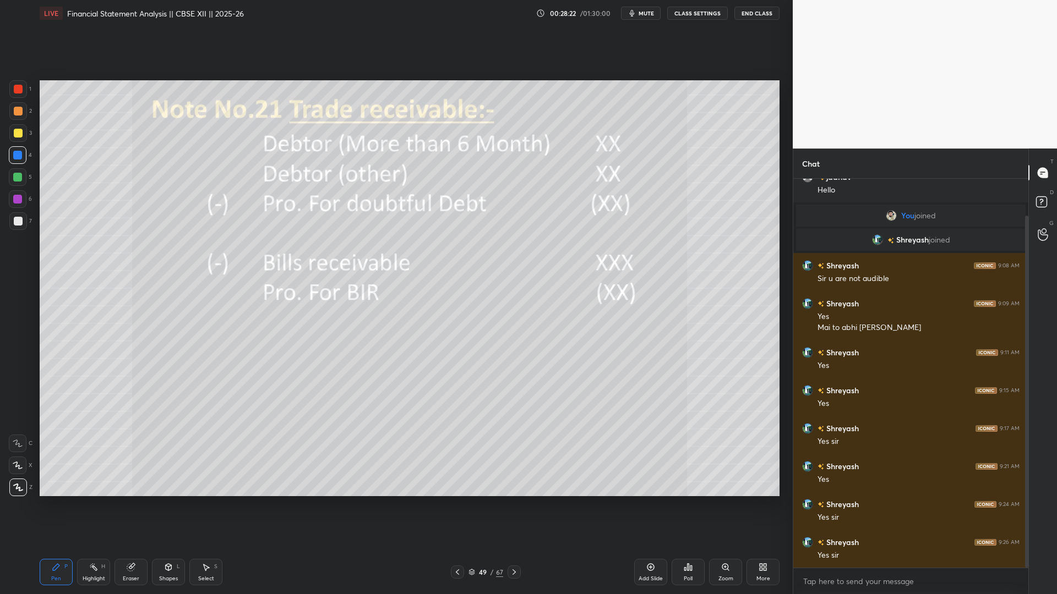
click at [515, 389] on icon at bounding box center [514, 572] width 9 height 9
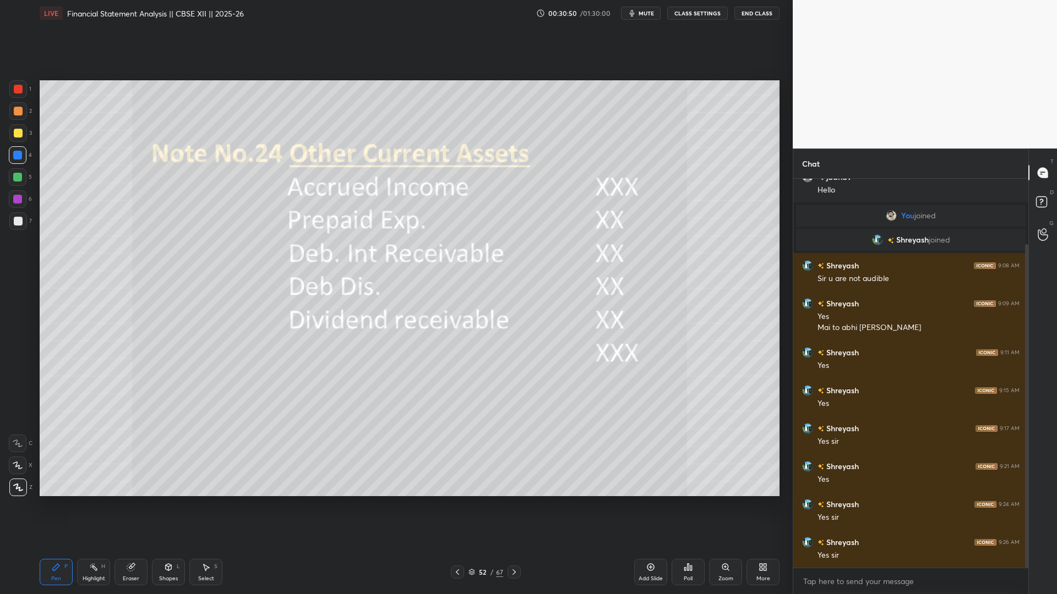
scroll to position [79, 0]
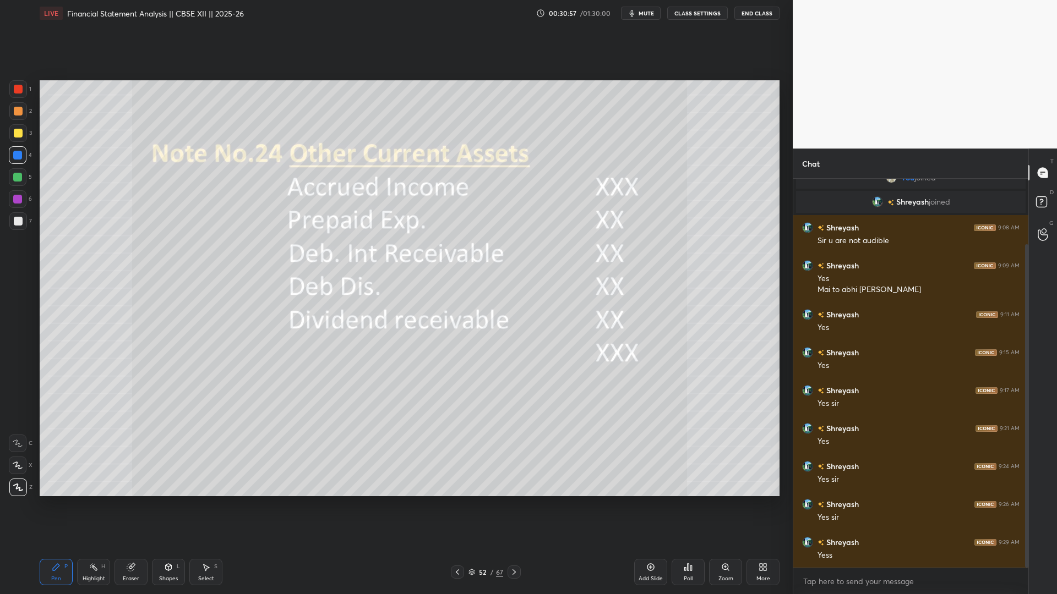
click at [472, 389] on icon at bounding box center [472, 573] width 6 height 2
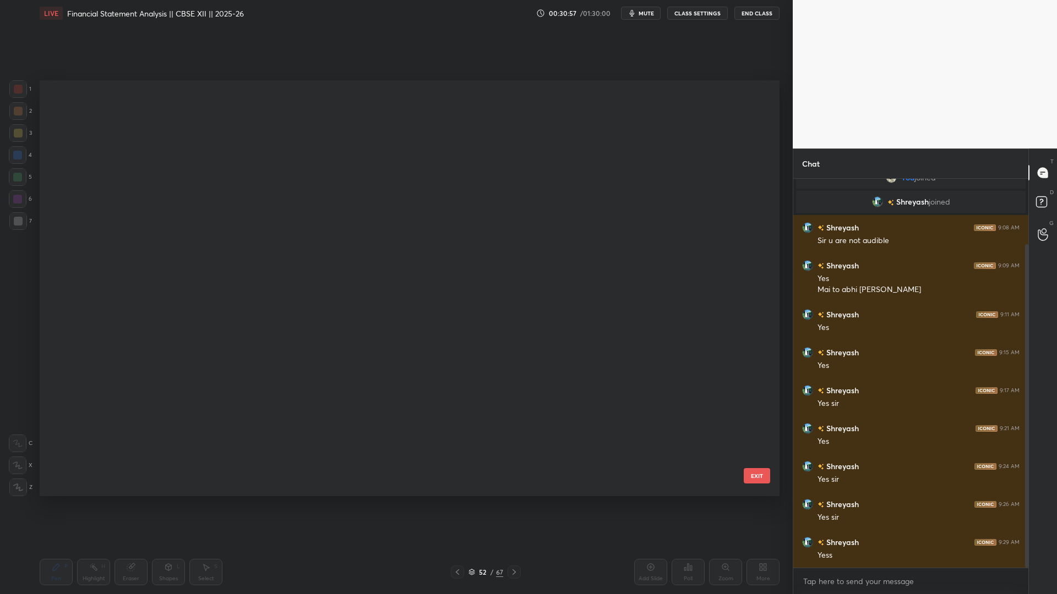
scroll to position [0, 0]
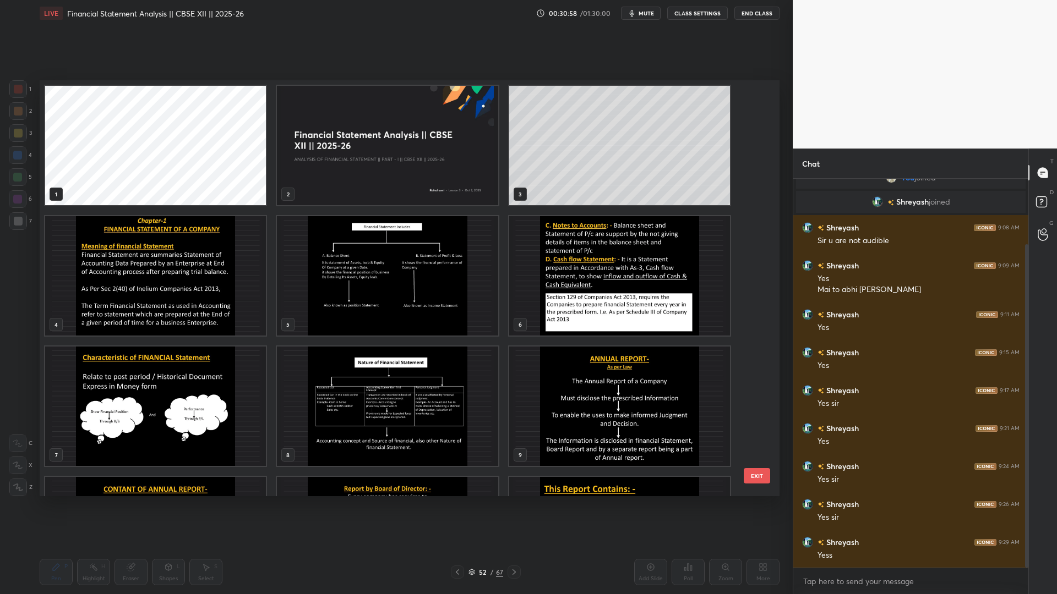
click at [434, 165] on img "grid" at bounding box center [387, 145] width 221 height 119
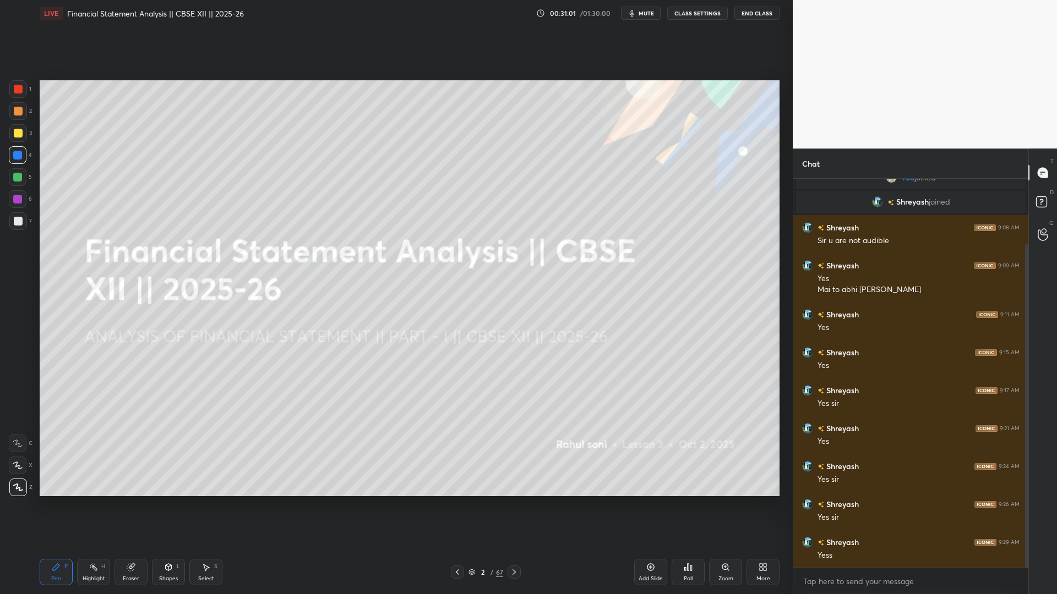
click at [473, 389] on div "2 / 67" at bounding box center [485, 572] width 35 height 10
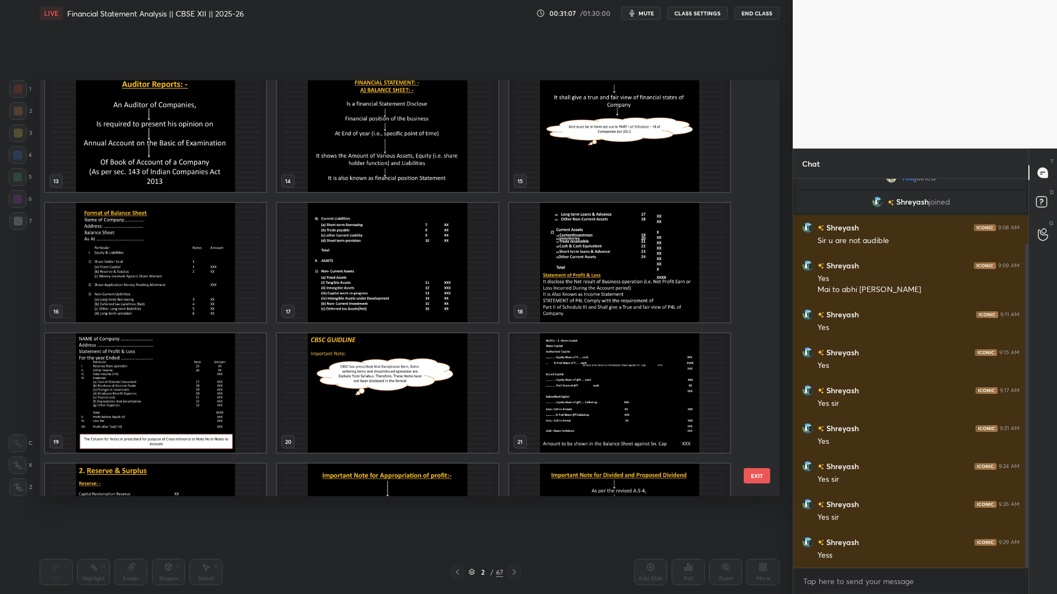
scroll to position [535, 0]
click at [601, 280] on img "grid" at bounding box center [619, 262] width 221 height 119
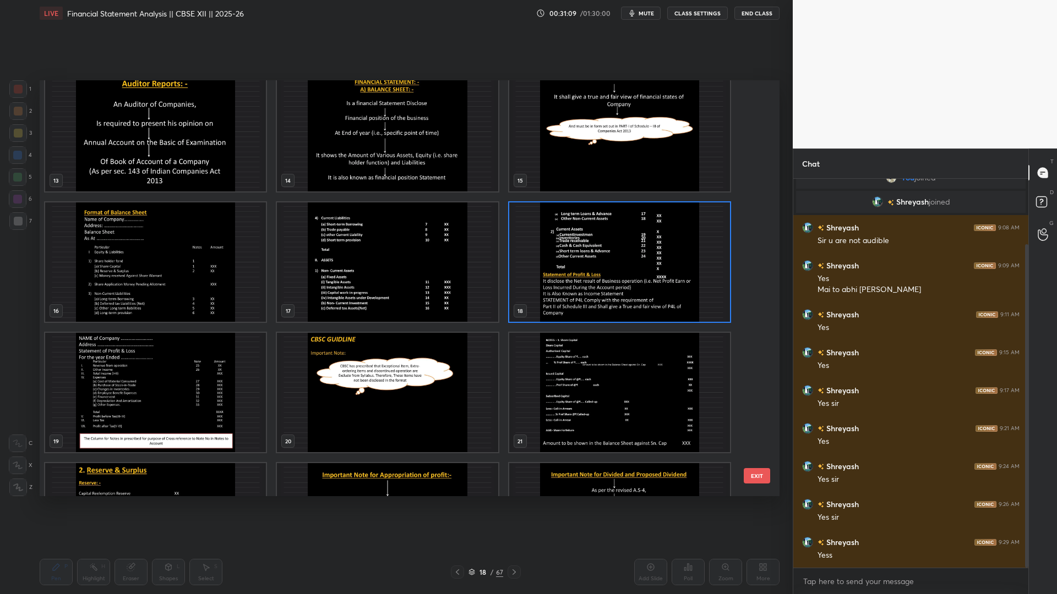
click at [601, 280] on img "grid" at bounding box center [619, 262] width 221 height 119
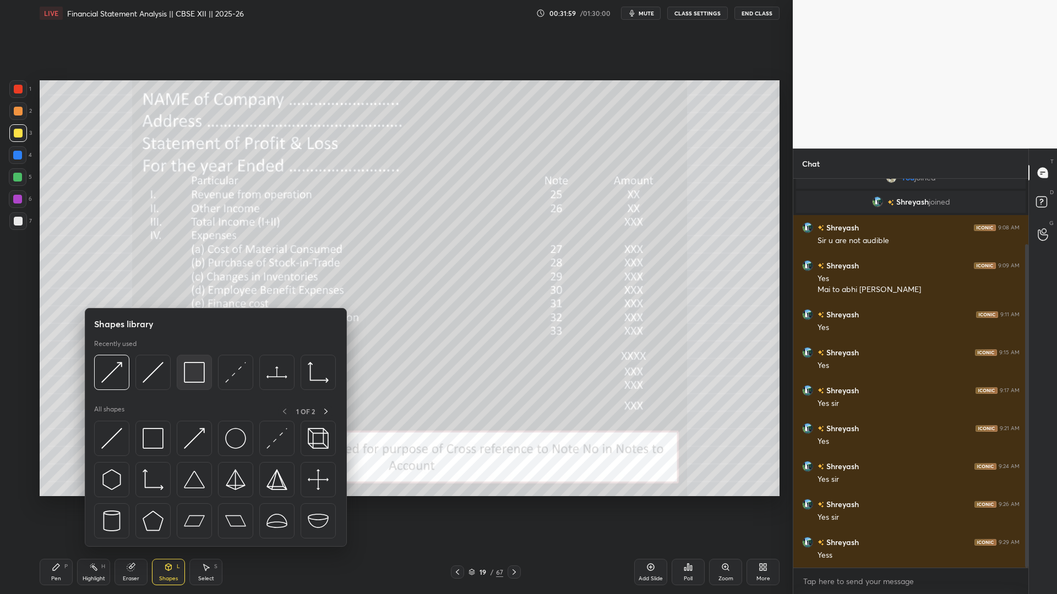
click at [190, 373] on img at bounding box center [194, 372] width 21 height 21
click at [197, 370] on img at bounding box center [194, 372] width 21 height 21
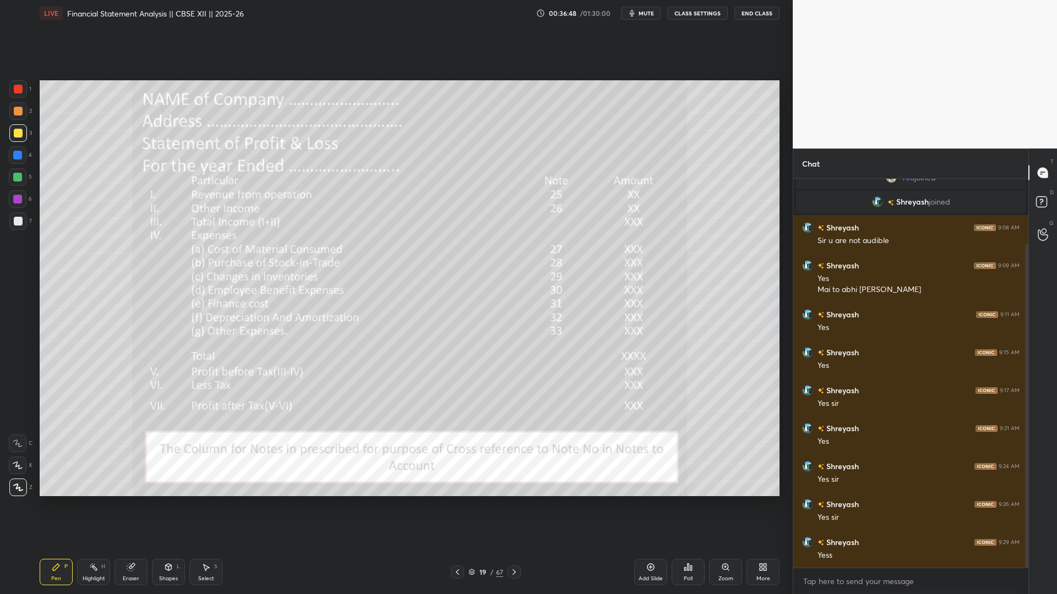
click at [496, 389] on div "19 / 67" at bounding box center [485, 572] width 35 height 10
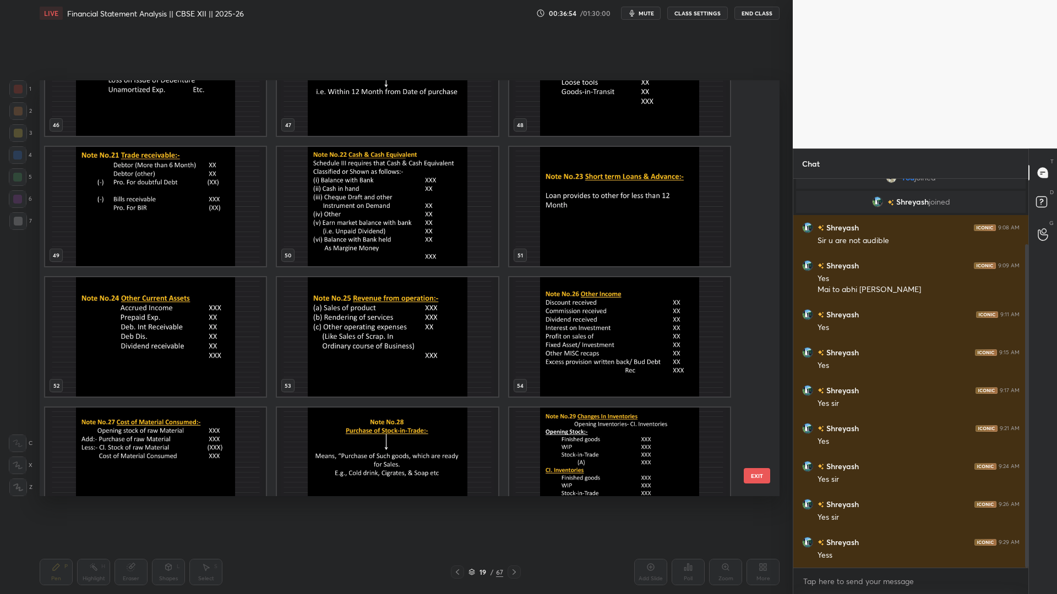
scroll to position [2027, 0]
click at [394, 324] on img "grid" at bounding box center [387, 335] width 221 height 119
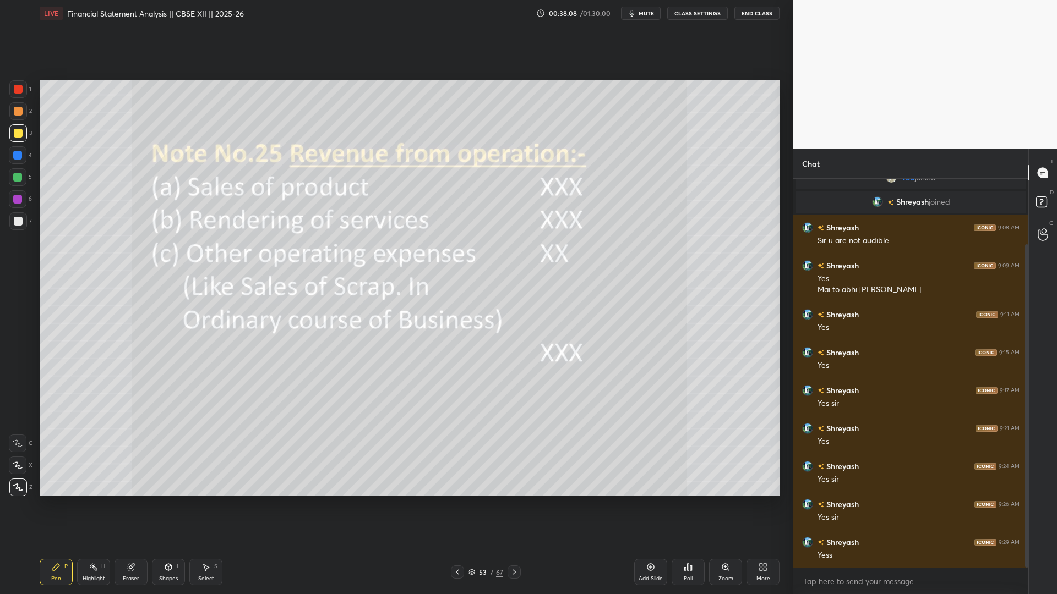
click at [516, 389] on icon at bounding box center [514, 572] width 9 height 9
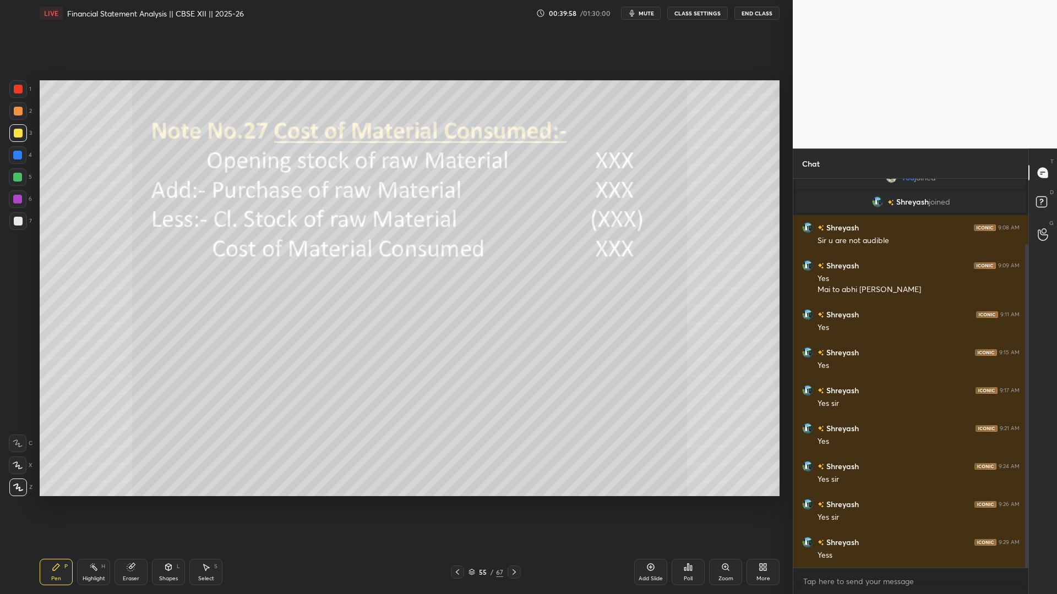
click at [514, 389] on icon at bounding box center [514, 572] width 9 height 9
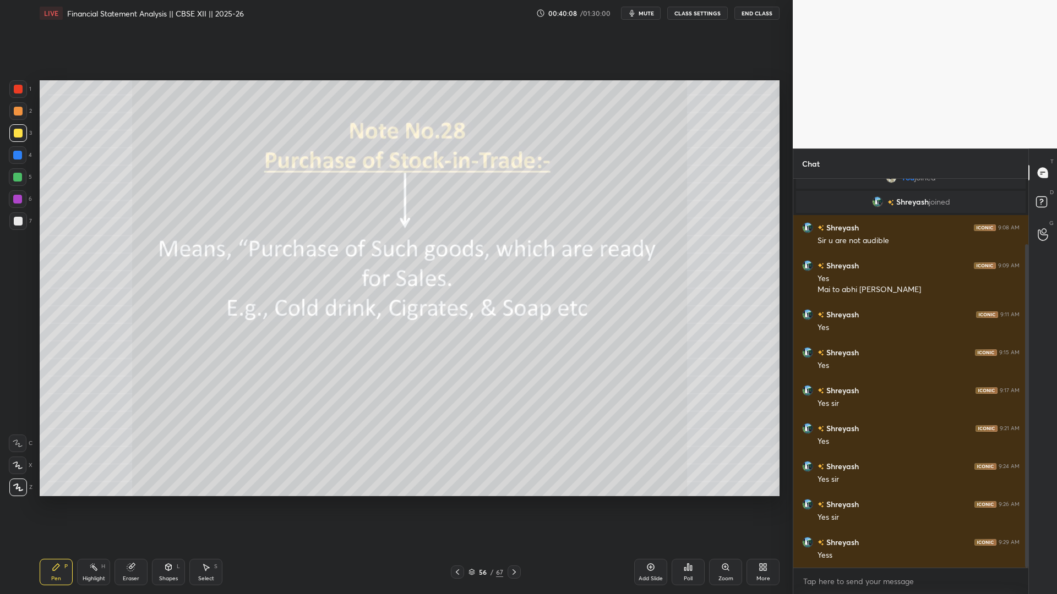
drag, startPoint x: 513, startPoint y: 573, endPoint x: 508, endPoint y: 568, distance: 6.6
click at [512, 389] on icon at bounding box center [514, 572] width 9 height 9
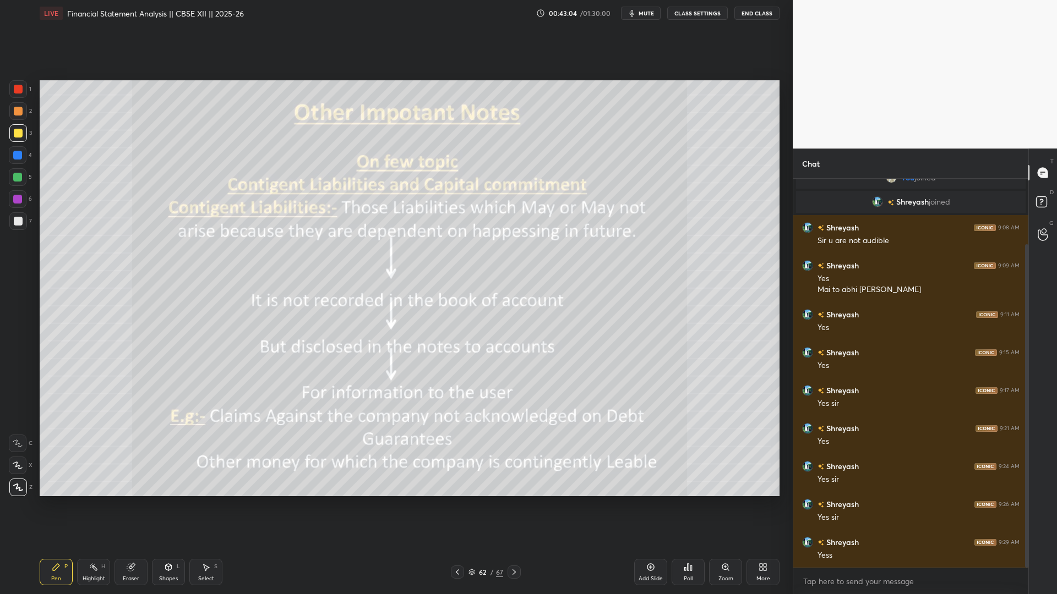
click at [515, 389] on icon at bounding box center [514, 572] width 9 height 9
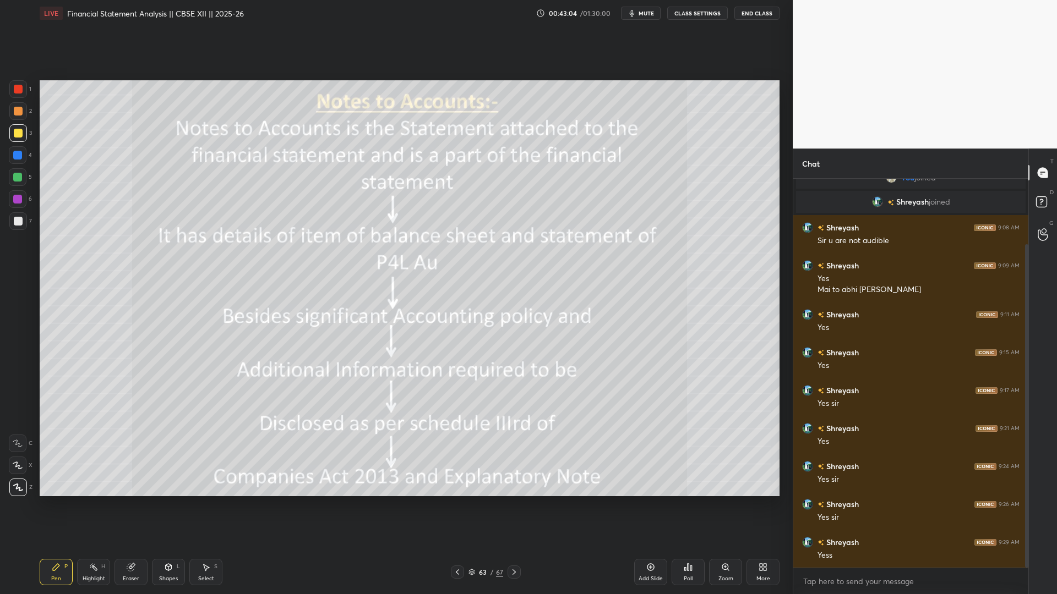
click at [515, 389] on icon at bounding box center [514, 572] width 9 height 9
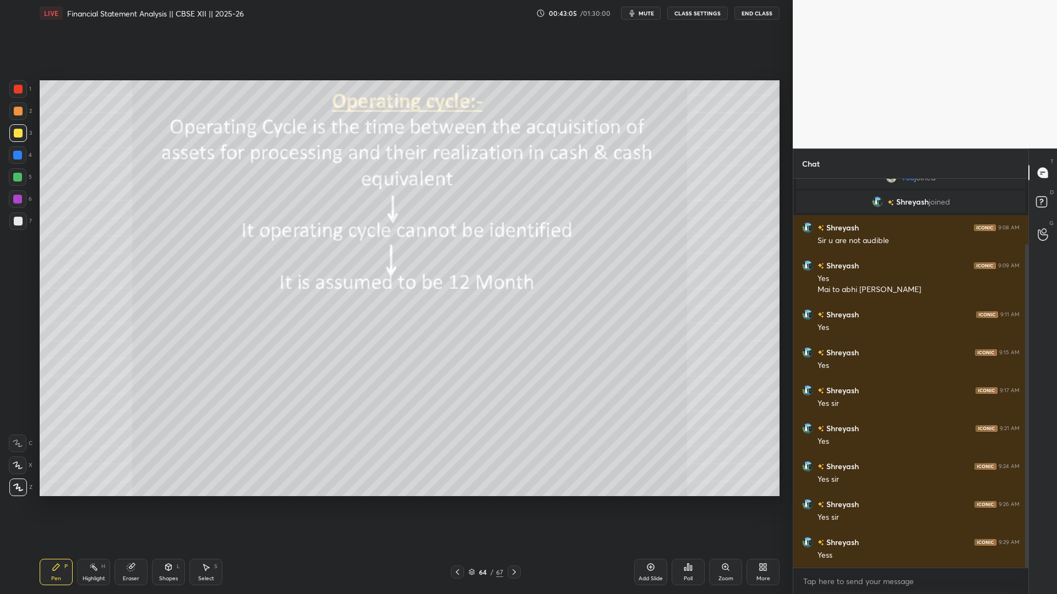
click at [514, 389] on icon at bounding box center [514, 572] width 9 height 9
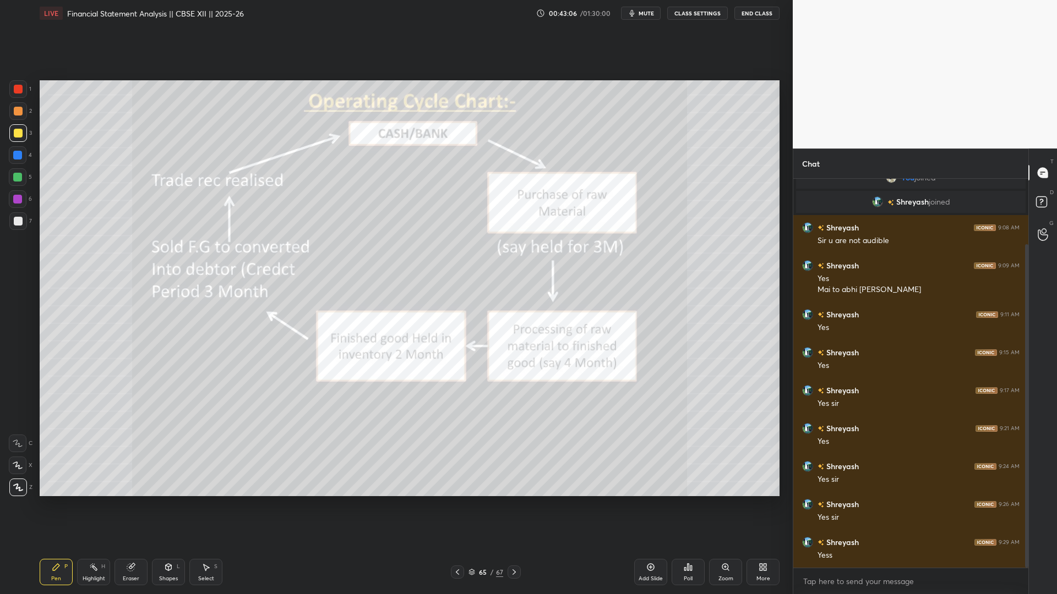
click at [460, 389] on icon at bounding box center [457, 572] width 9 height 9
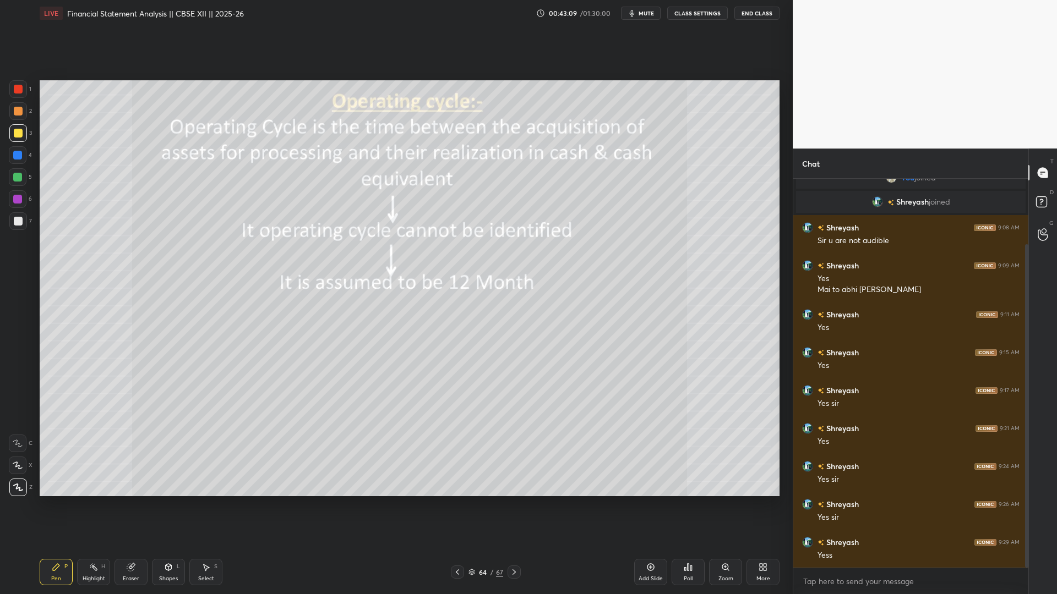
click at [513, 389] on icon at bounding box center [514, 572] width 9 height 9
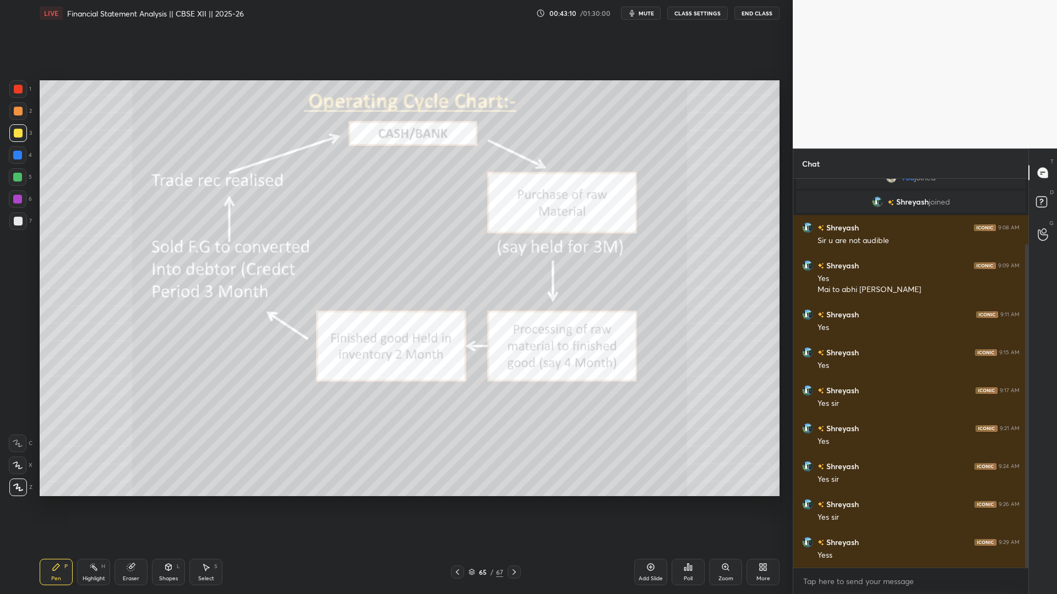
click at [512, 389] on icon at bounding box center [514, 572] width 9 height 9
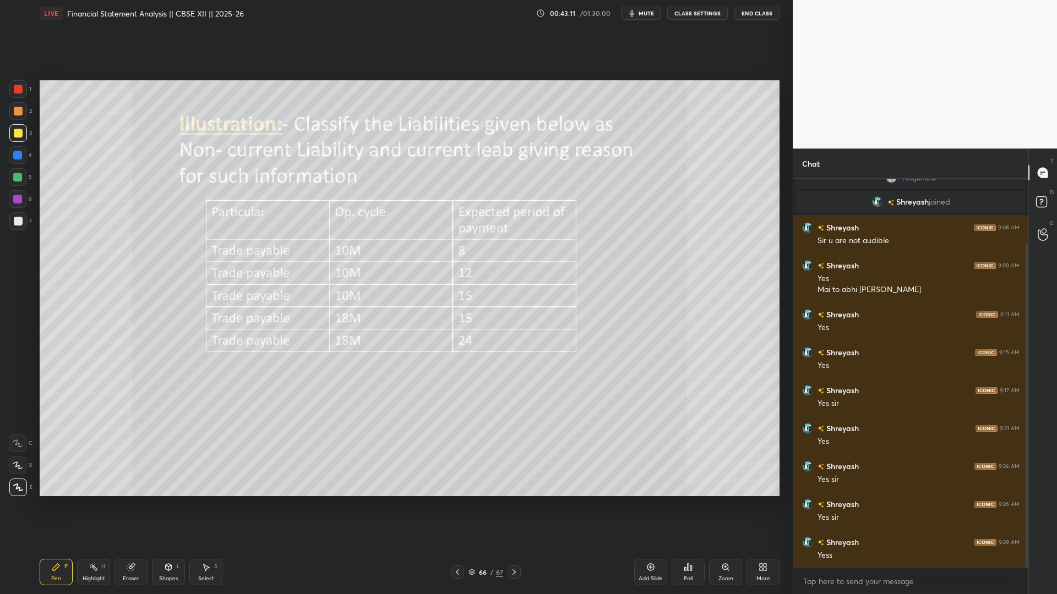
click at [456, 389] on icon at bounding box center [457, 572] width 9 height 9
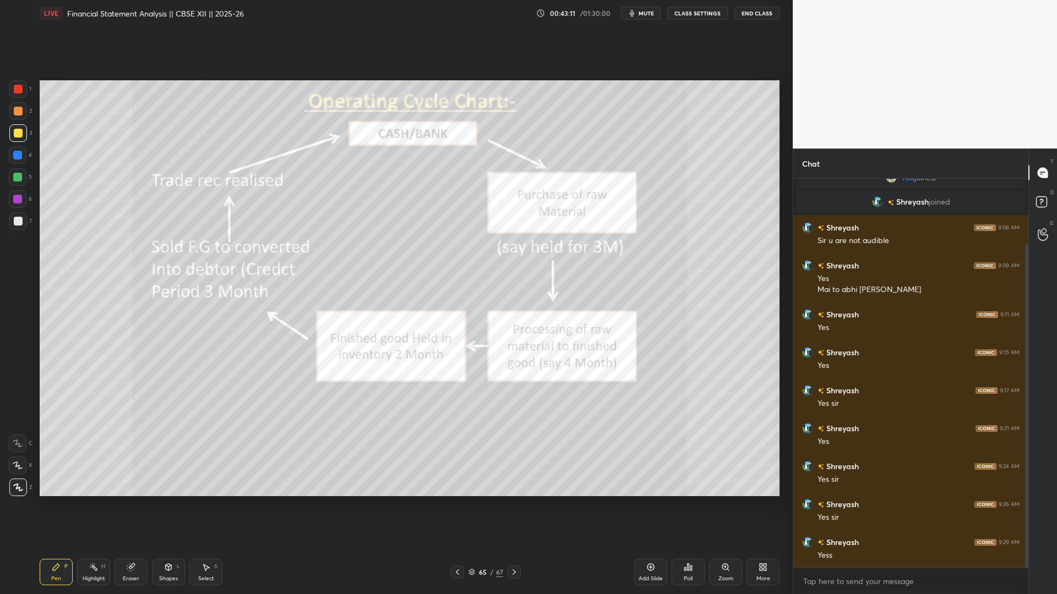
click at [455, 389] on icon at bounding box center [457, 572] width 9 height 9
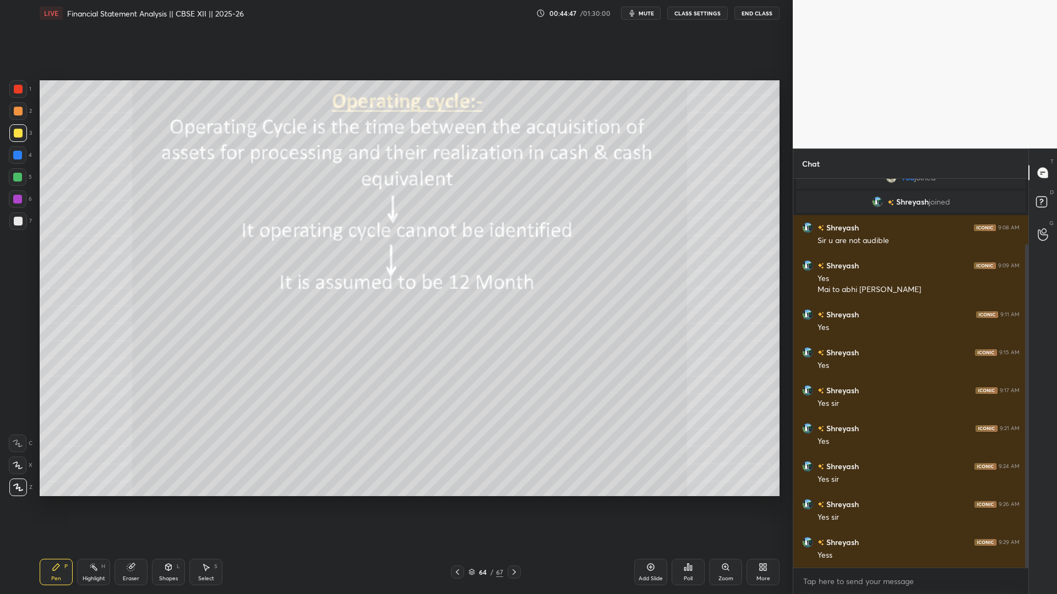
click at [513, 389] on icon at bounding box center [514, 572] width 9 height 9
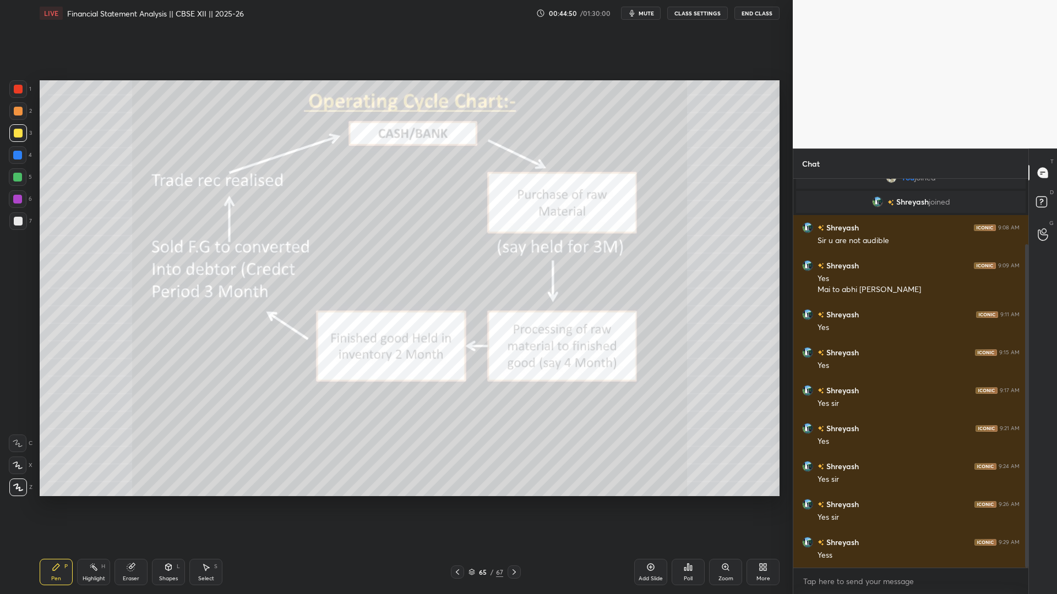
click at [515, 389] on icon at bounding box center [514, 572] width 9 height 9
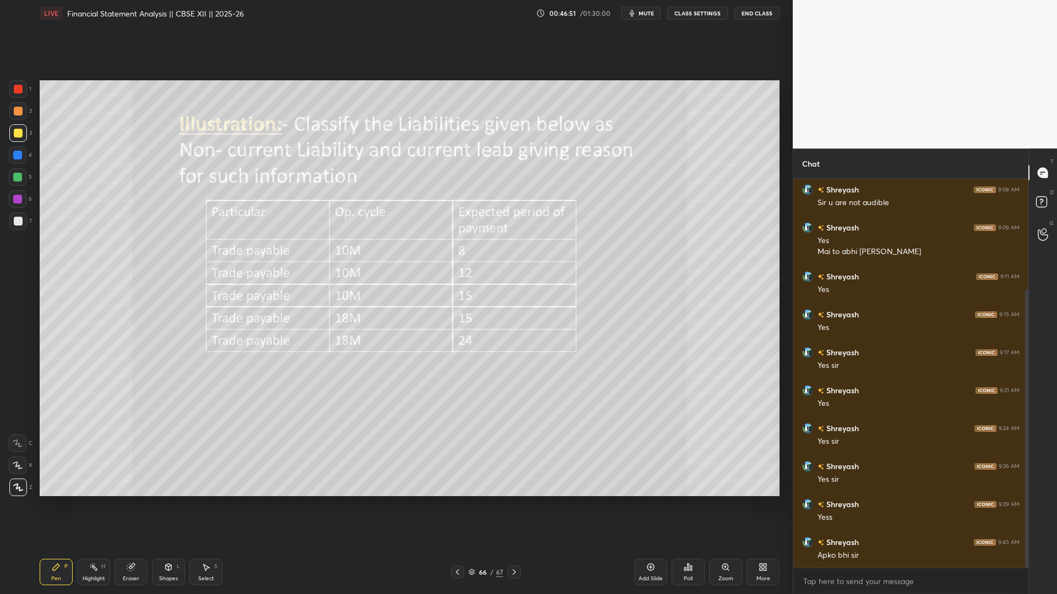
scroll to position [155, 0]
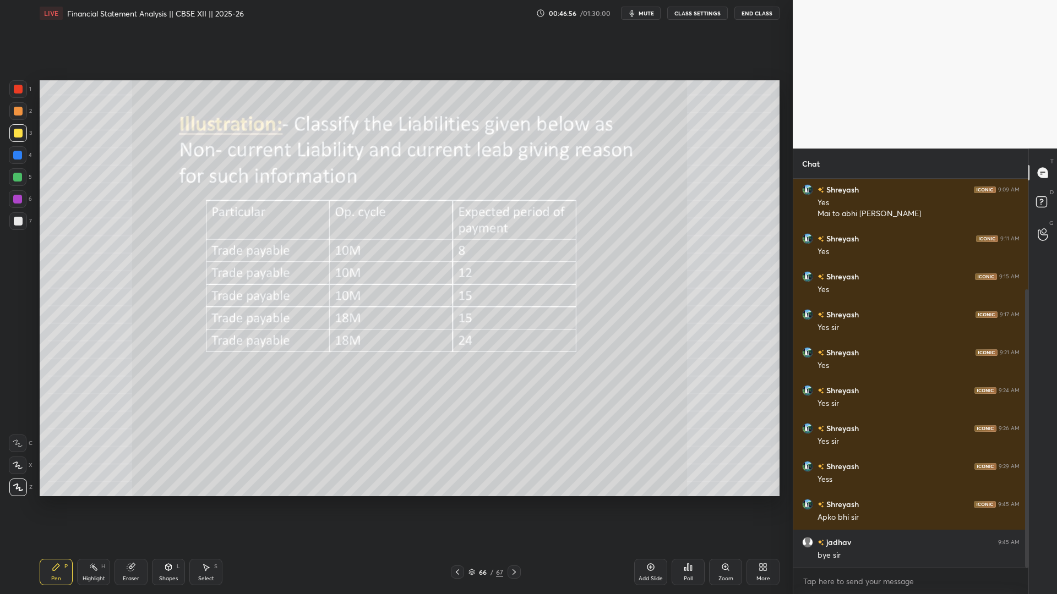
click at [673, 8] on button "End Class" at bounding box center [756, 13] width 45 height 13
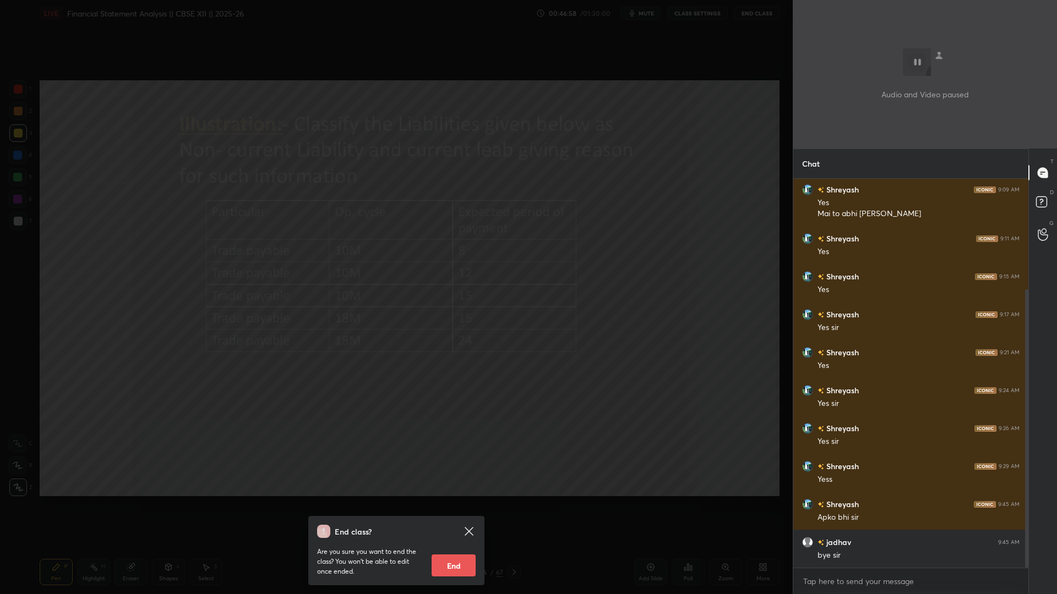
click at [442, 389] on div "End class? Are you sure you want to end the class? You won’t be able to edit on…" at bounding box center [396, 550] width 176 height 69
click at [442, 389] on button "End" at bounding box center [453, 566] width 44 height 22
type textarea "x"
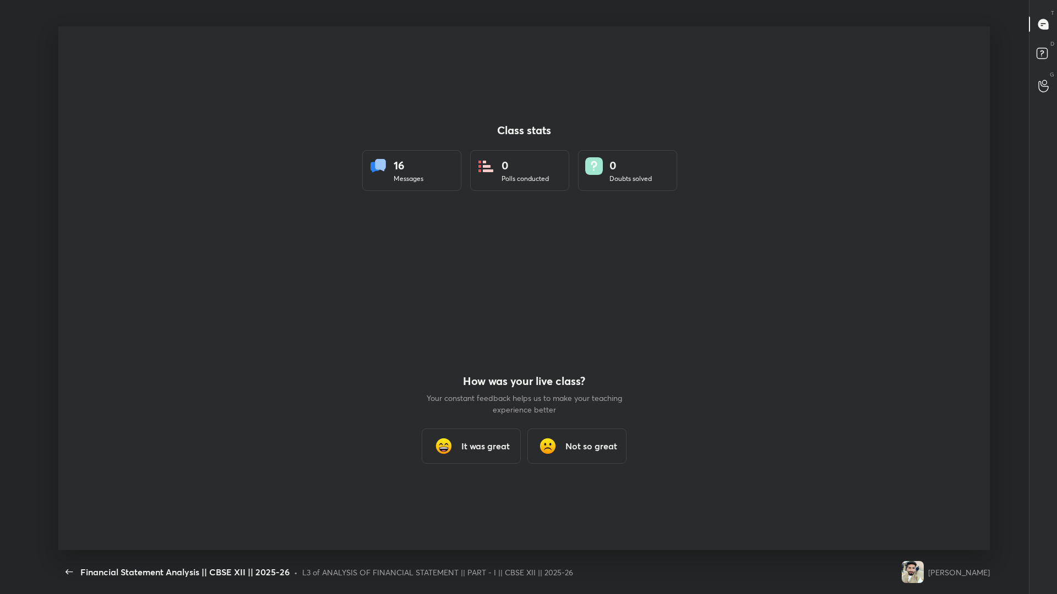
scroll to position [54505, 53989]
click at [69, 389] on button "button" at bounding box center [69, 572] width 22 height 22
